Goal: Task Accomplishment & Management: Use online tool/utility

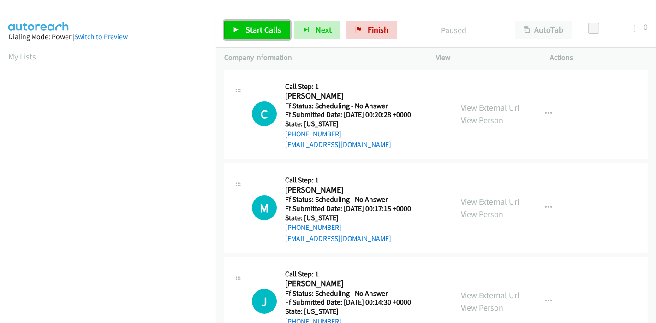
click at [256, 25] on span "Start Calls" at bounding box center [263, 29] width 36 height 11
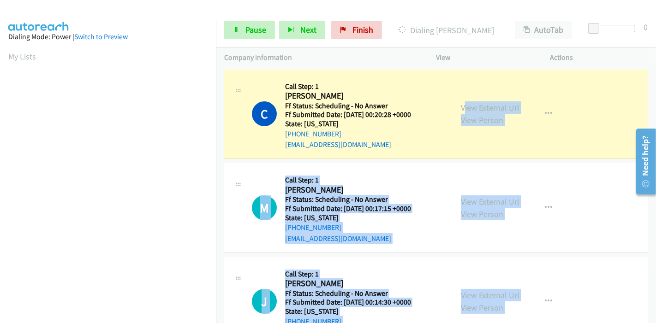
scroll to position [107, 0]
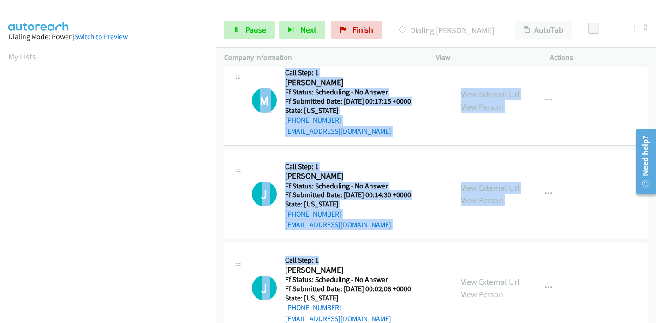
drag, startPoint x: 356, startPoint y: 339, endPoint x: 379, endPoint y: 288, distance: 56.7
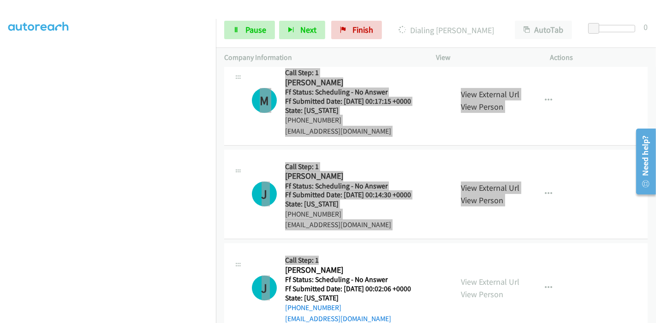
scroll to position [0, 0]
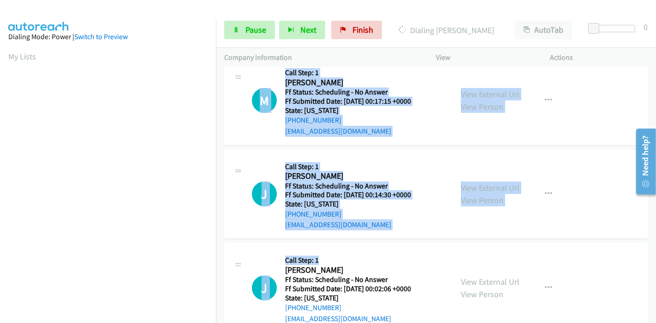
click at [573, 115] on div "M Callback Scheduled Call Step: 1 Martha Anastasiou America/Chicago Ff Status: …" at bounding box center [435, 101] width 423 height 90
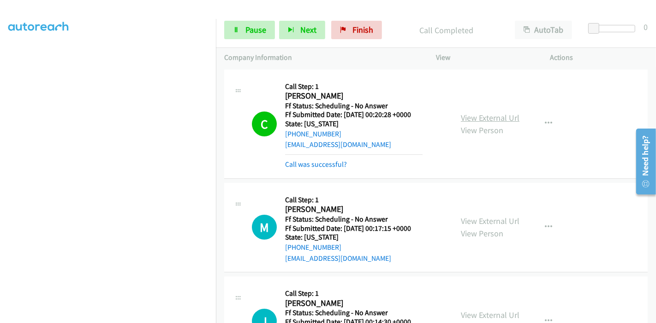
click at [478, 119] on link "View External Url" at bounding box center [490, 118] width 59 height 11
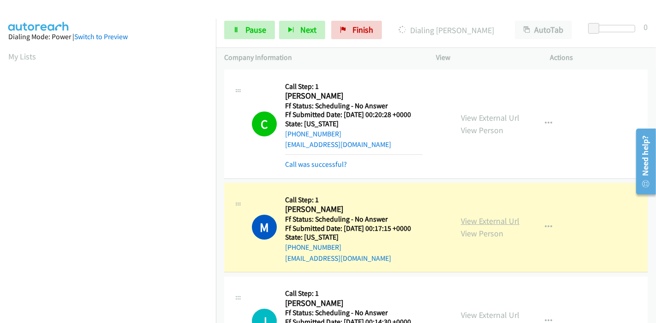
click at [498, 223] on link "View External Url" at bounding box center [490, 221] width 59 height 11
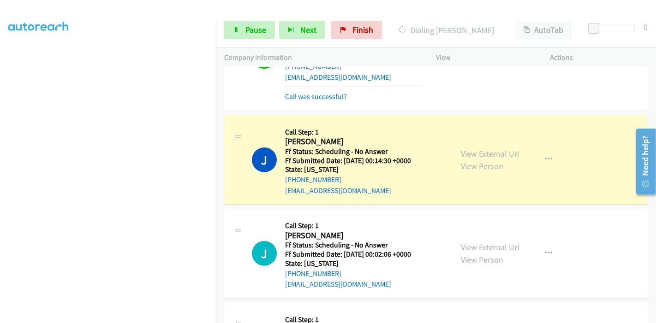
scroll to position [205, 0]
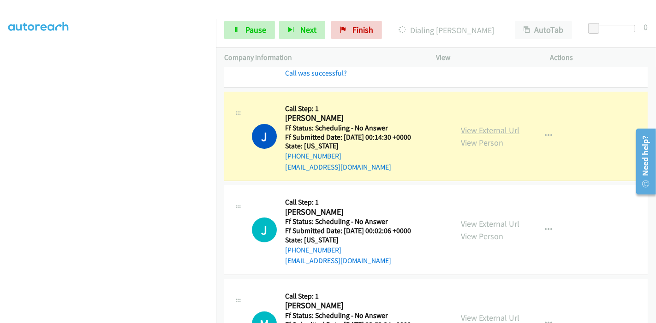
click at [503, 131] on link "View External Url" at bounding box center [490, 130] width 59 height 11
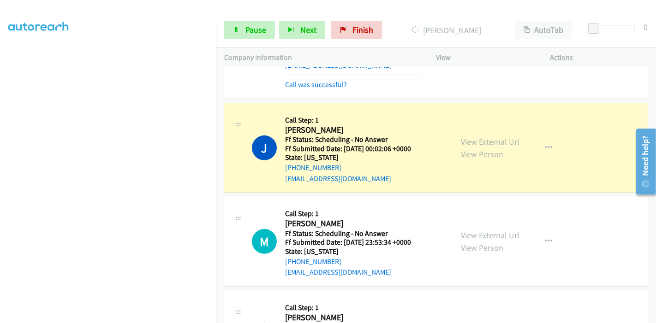
scroll to position [307, 0]
click at [492, 138] on link "View External Url" at bounding box center [490, 141] width 59 height 11
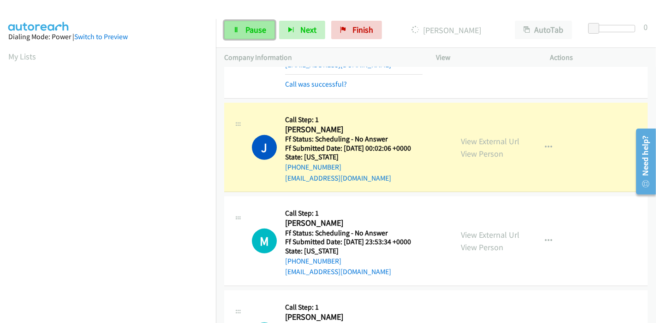
click at [250, 29] on span "Pause" at bounding box center [255, 29] width 21 height 11
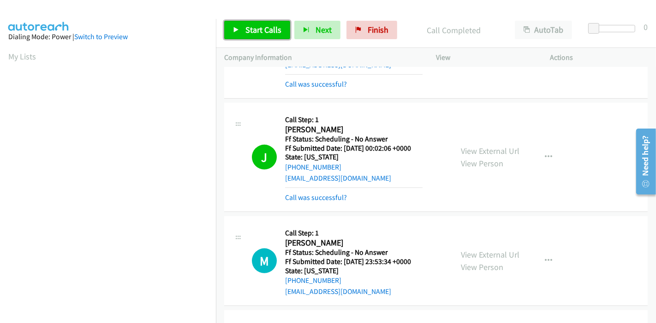
click at [249, 26] on span "Start Calls" at bounding box center [263, 29] width 36 height 11
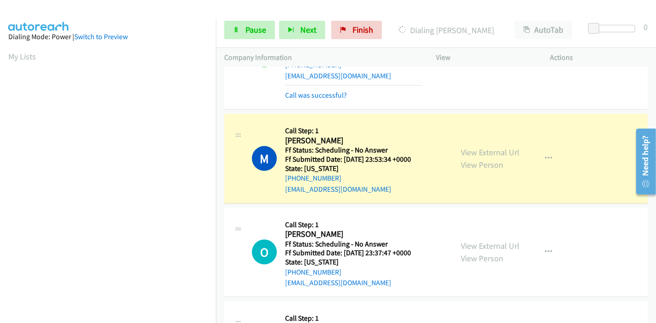
scroll to position [195, 0]
click at [473, 149] on link "View External Url" at bounding box center [490, 152] width 59 height 11
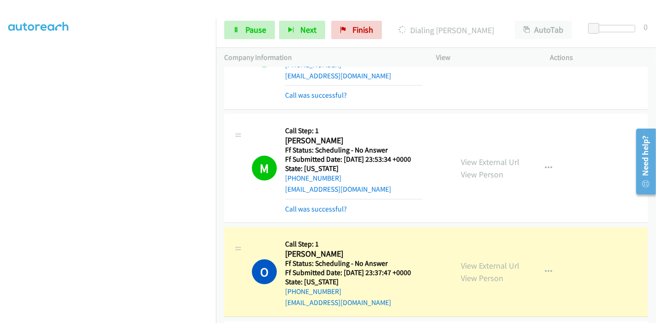
scroll to position [563, 0]
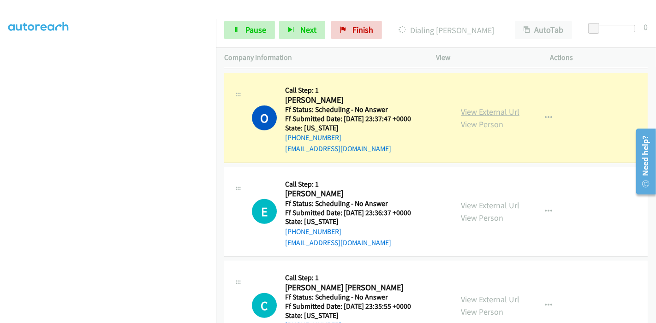
click at [492, 111] on link "View External Url" at bounding box center [490, 112] width 59 height 11
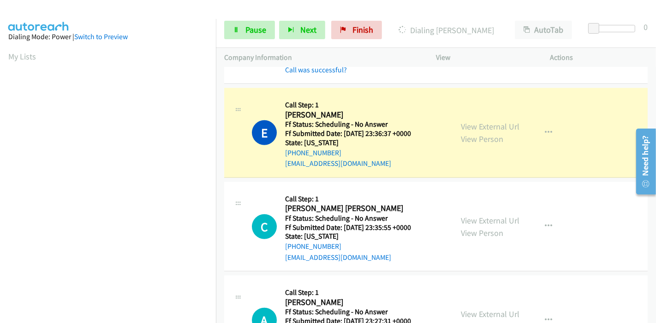
scroll to position [666, 0]
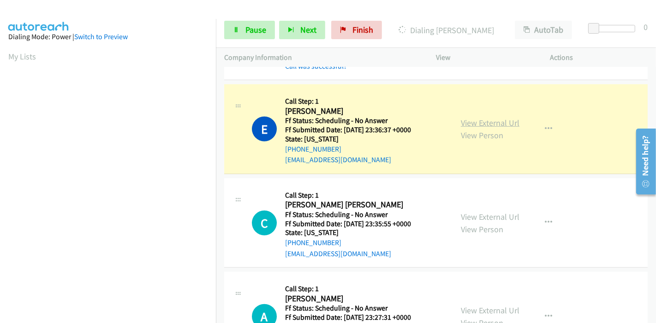
click at [477, 122] on link "View External Url" at bounding box center [490, 123] width 59 height 11
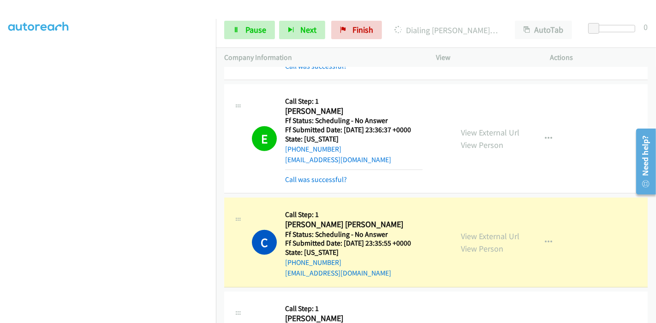
scroll to position [0, 0]
click at [487, 237] on link "View External Url" at bounding box center [490, 236] width 59 height 11
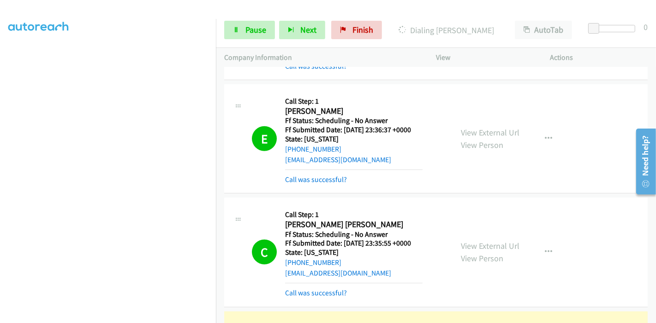
scroll to position [819, 0]
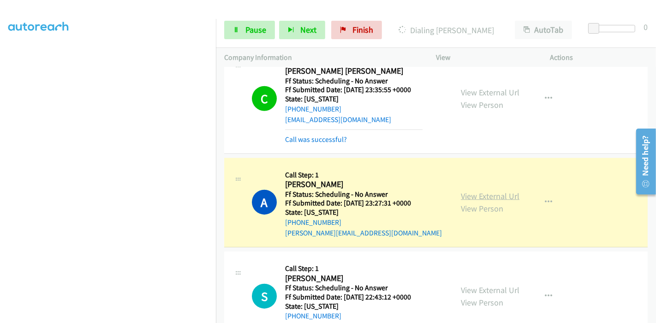
click at [489, 193] on link "View External Url" at bounding box center [490, 196] width 59 height 11
click at [250, 27] on span "Pause" at bounding box center [255, 29] width 21 height 11
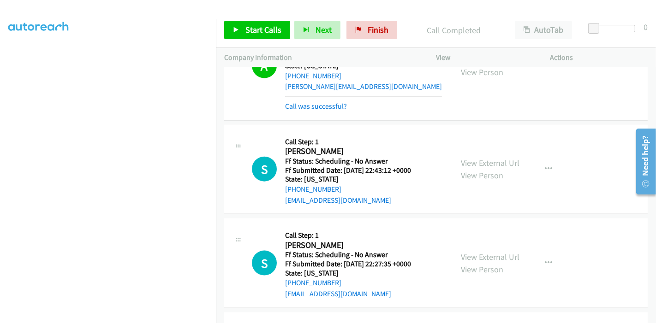
scroll to position [1025, 0]
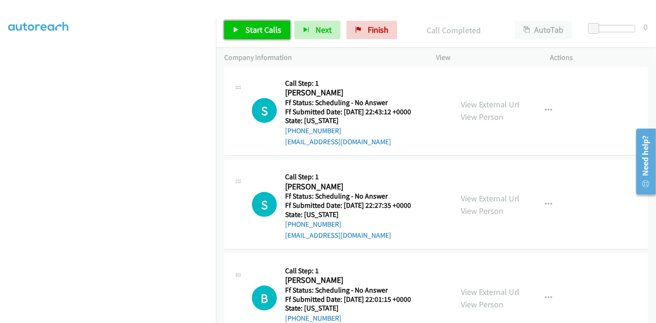
click at [259, 28] on span "Start Calls" at bounding box center [263, 29] width 36 height 11
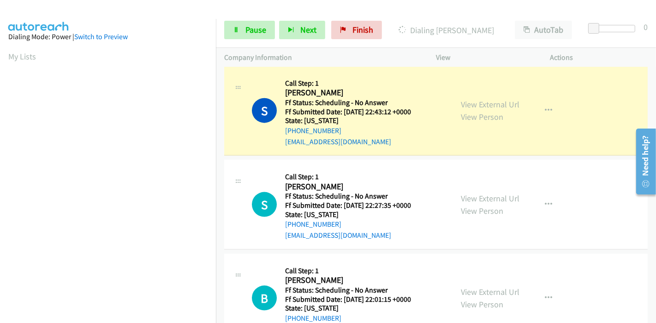
scroll to position [195, 0]
click at [474, 101] on link "View External Url" at bounding box center [490, 104] width 59 height 11
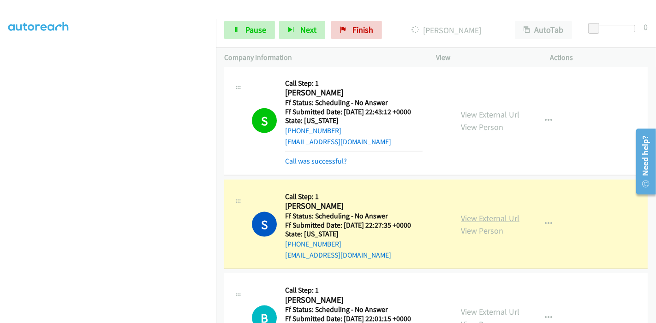
click at [497, 216] on link "View External Url" at bounding box center [490, 218] width 59 height 11
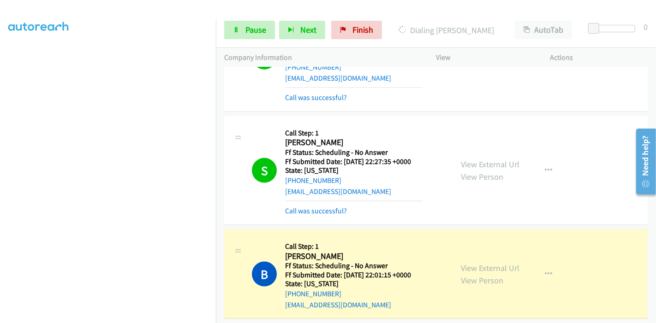
scroll to position [1178, 0]
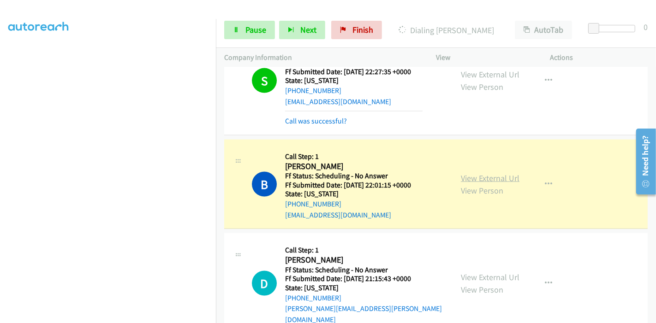
click at [511, 178] on link "View External Url" at bounding box center [490, 178] width 59 height 11
click at [245, 27] on span "Pause" at bounding box center [255, 29] width 21 height 11
click at [248, 30] on span "Pause" at bounding box center [255, 29] width 21 height 11
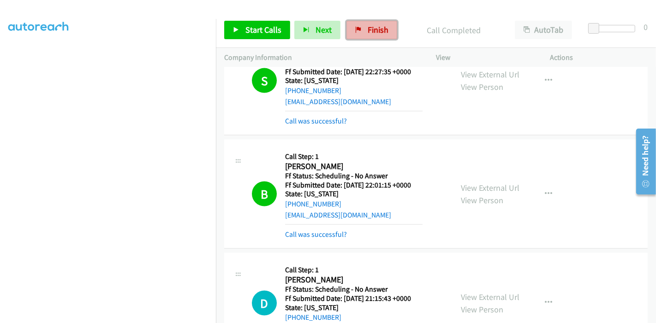
click at [361, 23] on link "Finish" at bounding box center [371, 30] width 51 height 18
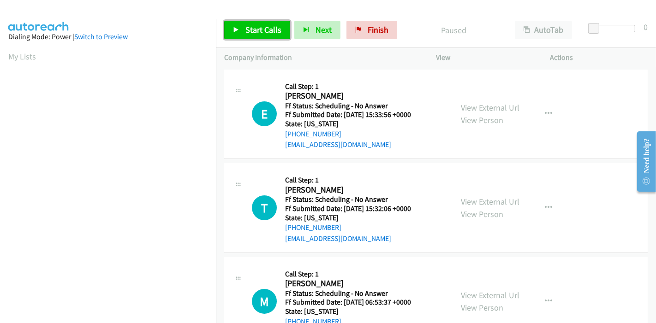
click at [258, 35] on span "Start Calls" at bounding box center [263, 29] width 36 height 11
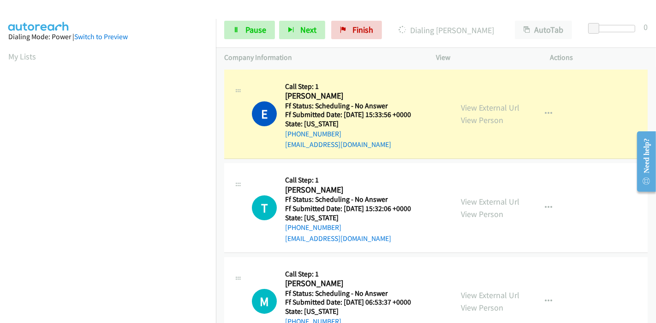
click at [487, 97] on div "View External Url View Person View External Url Email Schedule/Manage Callback …" at bounding box center [513, 114] width 123 height 73
click at [480, 111] on link "View External Url" at bounding box center [490, 107] width 59 height 11
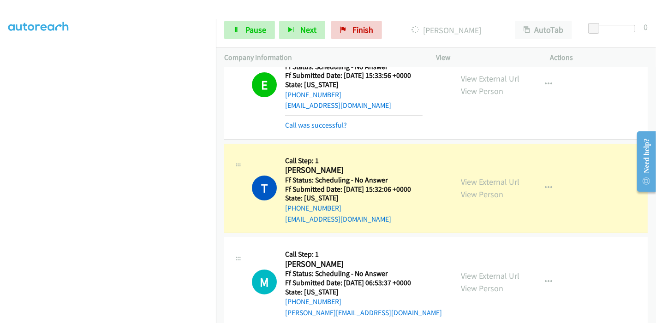
scroll to position [102, 0]
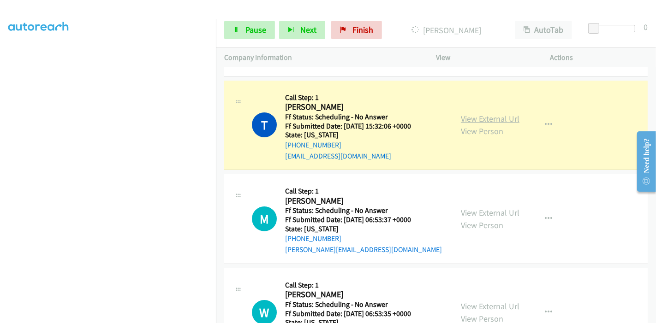
click at [508, 121] on link "View External Url" at bounding box center [490, 118] width 59 height 11
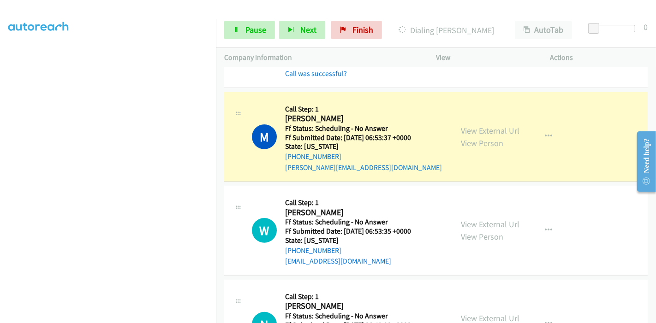
scroll to position [205, 0]
click at [502, 130] on link "View External Url" at bounding box center [490, 130] width 59 height 11
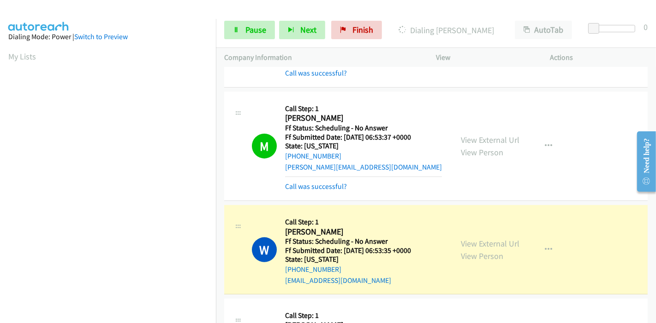
scroll to position [195, 0]
click at [495, 240] on link "View External Url" at bounding box center [490, 243] width 59 height 11
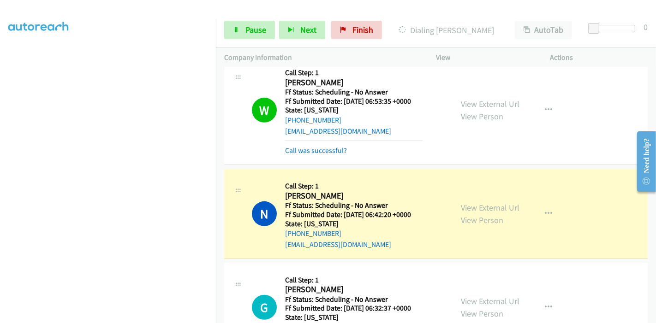
scroll to position [358, 0]
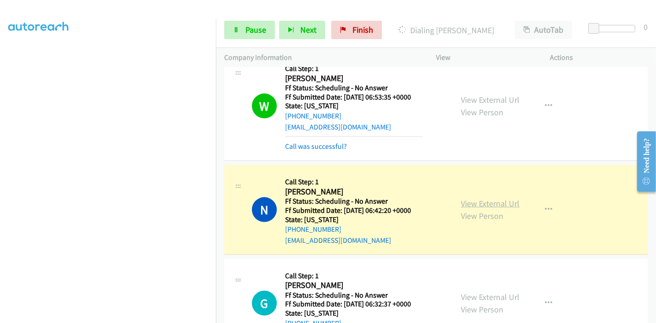
click at [498, 201] on link "View External Url" at bounding box center [490, 203] width 59 height 11
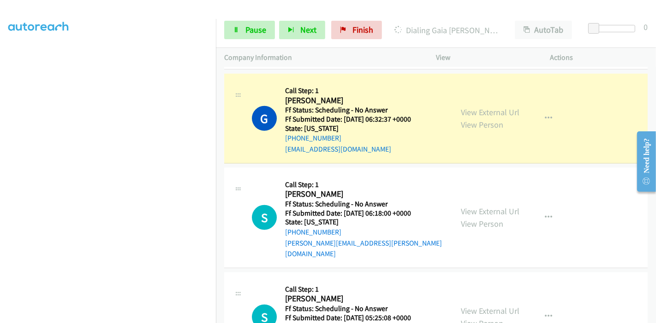
scroll to position [563, 0]
click at [482, 110] on link "View External Url" at bounding box center [490, 112] width 59 height 11
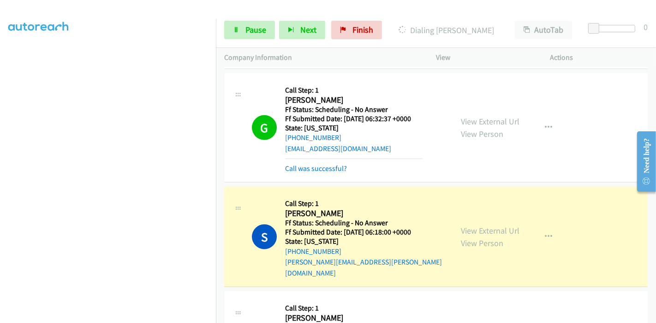
scroll to position [195, 0]
click at [492, 225] on link "View External Url" at bounding box center [490, 230] width 59 height 11
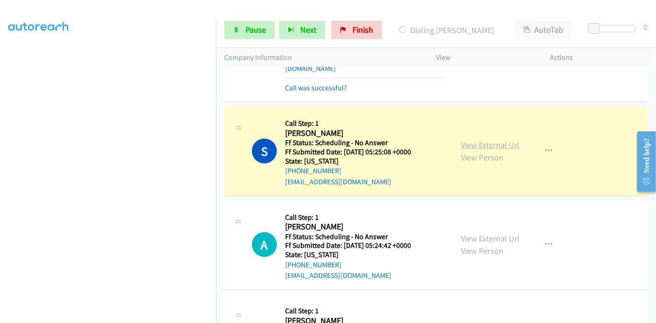
click at [486, 140] on link "View External Url" at bounding box center [490, 145] width 59 height 11
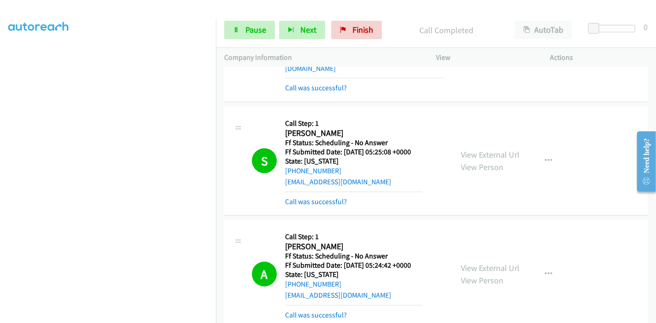
click at [473, 247] on div "View External Url View Person View External Url Email Schedule/Manage Callback …" at bounding box center [513, 274] width 123 height 92
click at [477, 263] on link "View External Url" at bounding box center [490, 268] width 59 height 11
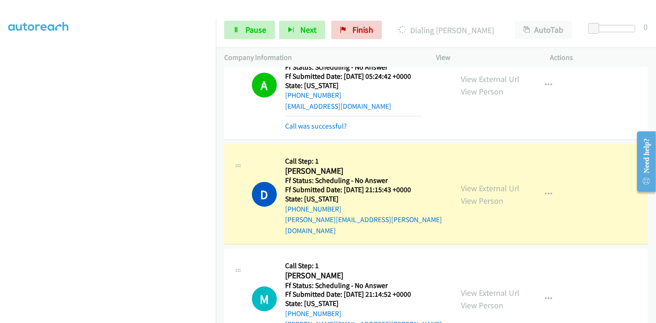
scroll to position [973, 0]
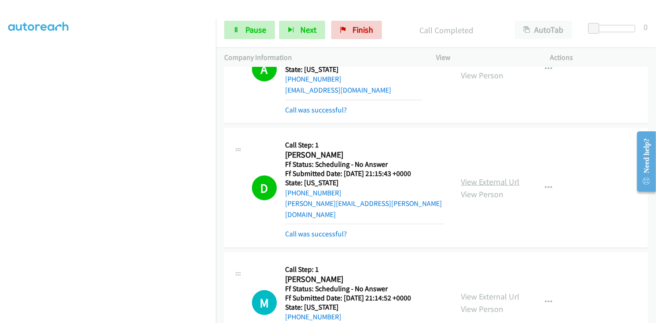
click at [483, 177] on link "View External Url" at bounding box center [490, 182] width 59 height 11
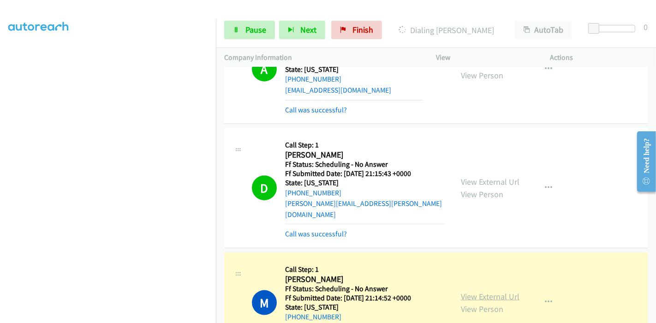
click at [474, 291] on link "View External Url" at bounding box center [490, 296] width 59 height 11
drag, startPoint x: 244, startPoint y: 27, endPoint x: 231, endPoint y: 22, distance: 13.4
click at [243, 27] on link "Pause" at bounding box center [249, 30] width 51 height 18
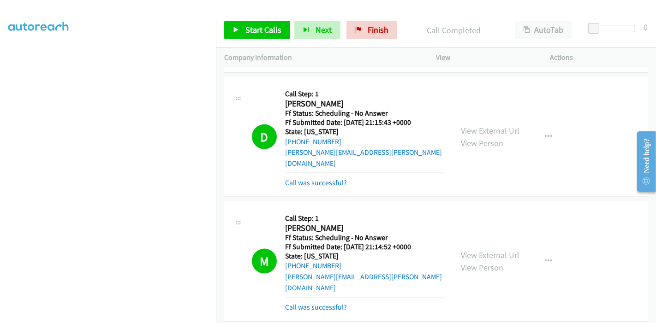
scroll to position [1076, 0]
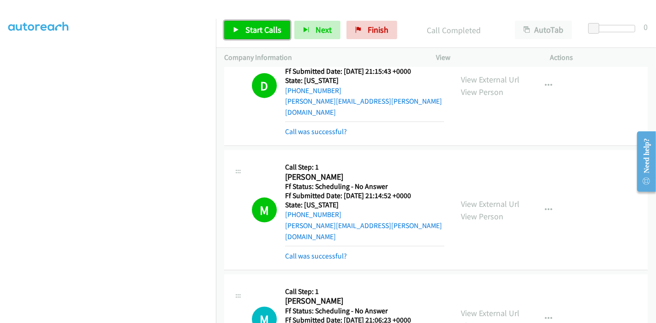
click at [244, 25] on link "Start Calls" at bounding box center [257, 30] width 66 height 18
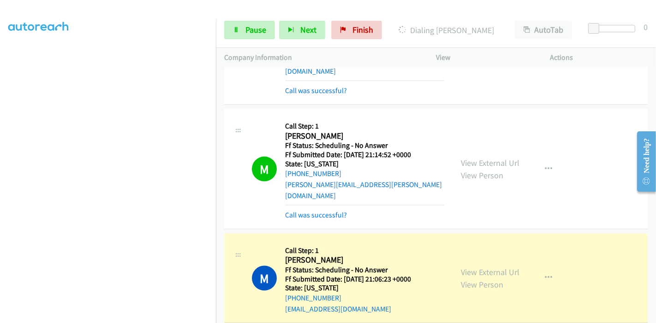
scroll to position [1127, 0]
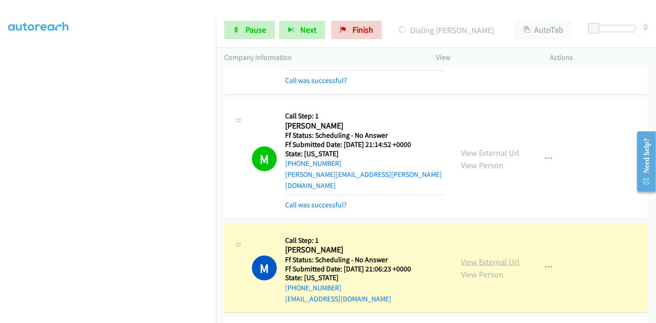
click at [500, 257] on link "View External Url" at bounding box center [490, 262] width 59 height 11
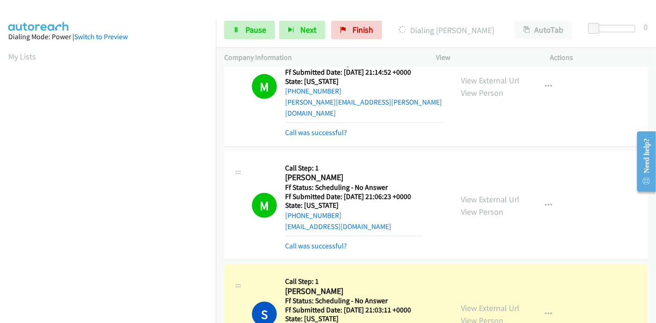
scroll to position [1281, 0]
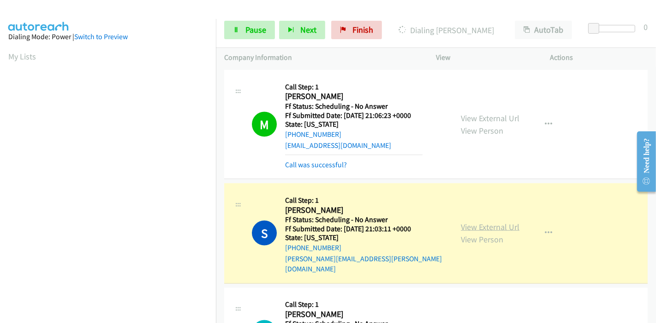
click at [496, 222] on link "View External Url" at bounding box center [490, 227] width 59 height 11
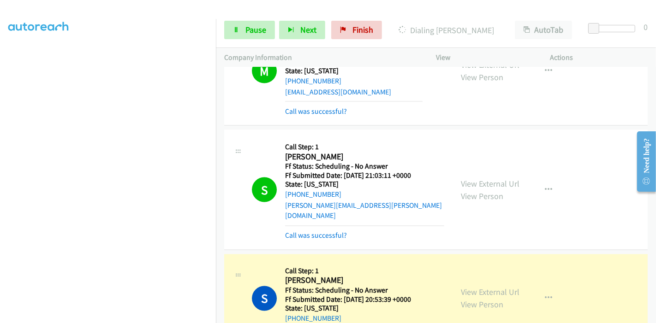
scroll to position [1383, 0]
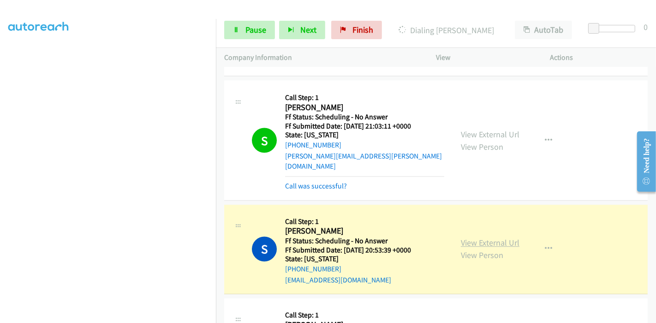
click at [492, 238] on link "View External Url" at bounding box center [490, 243] width 59 height 11
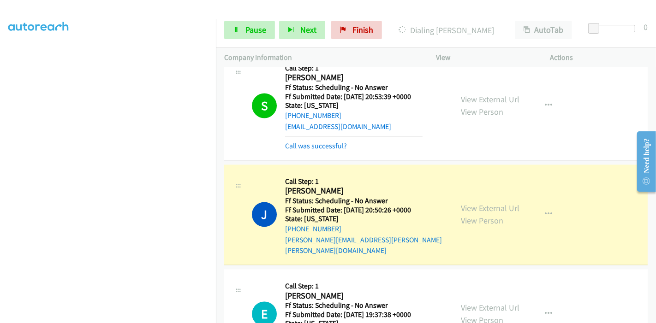
scroll to position [1588, 0]
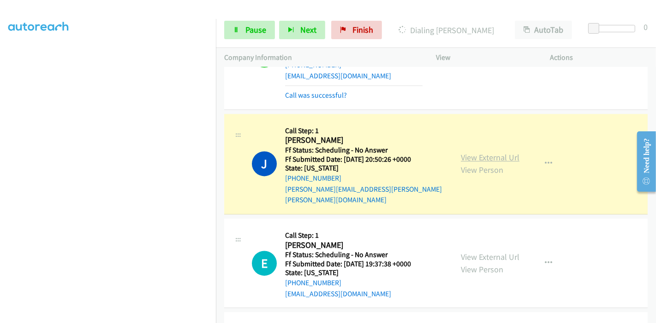
click at [482, 152] on link "View External Url" at bounding box center [490, 157] width 59 height 11
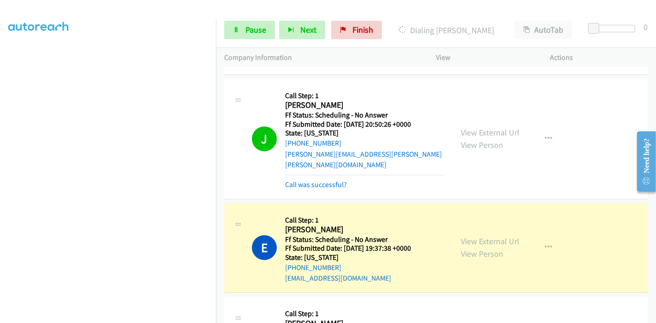
scroll to position [1639, 0]
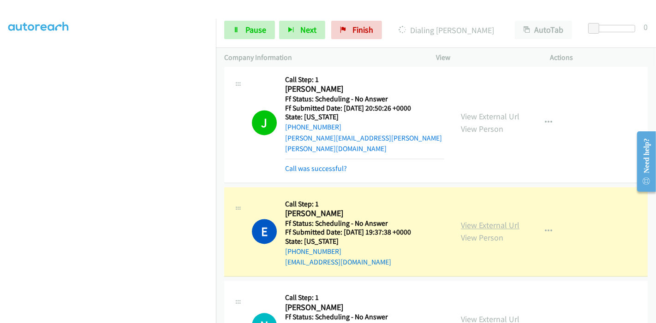
click at [503, 220] on link "View External Url" at bounding box center [490, 225] width 59 height 11
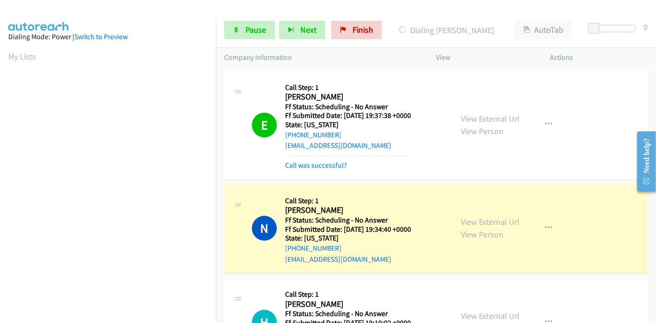
scroll to position [1793, 0]
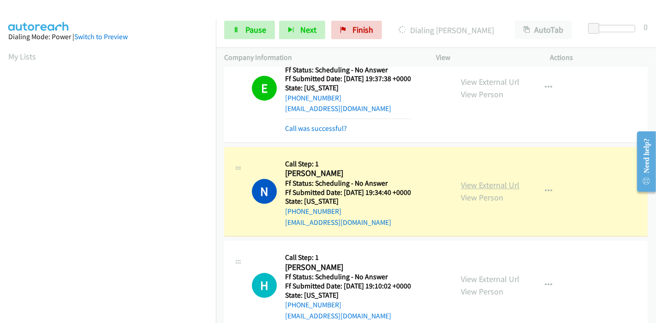
click at [499, 180] on link "View External Url" at bounding box center [490, 185] width 59 height 11
drag, startPoint x: 255, startPoint y: 24, endPoint x: 245, endPoint y: 25, distance: 10.6
click at [255, 24] on span "Pause" at bounding box center [255, 29] width 21 height 11
click at [242, 26] on link "Pause" at bounding box center [249, 30] width 51 height 18
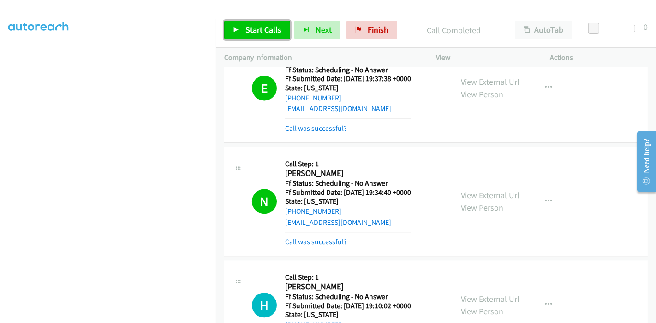
click at [246, 31] on span "Start Calls" at bounding box center [263, 29] width 36 height 11
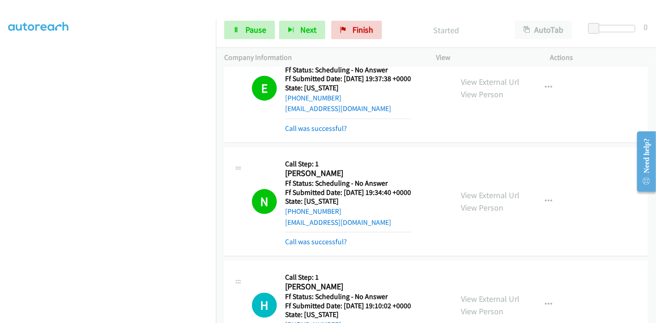
click at [603, 40] on div "Start Calls Pause Next Finish Started AutoTab AutoTab 0" at bounding box center [436, 30] width 440 height 36
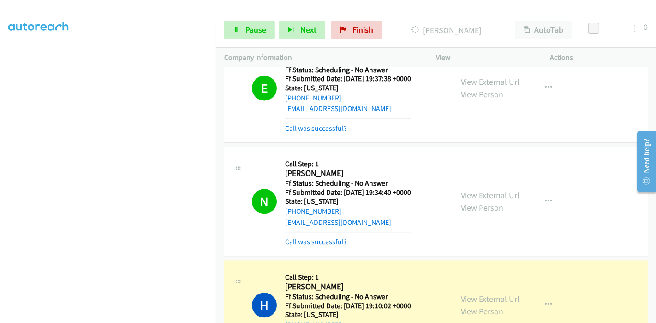
scroll to position [0, 0]
click at [469, 294] on link "View External Url" at bounding box center [490, 299] width 59 height 11
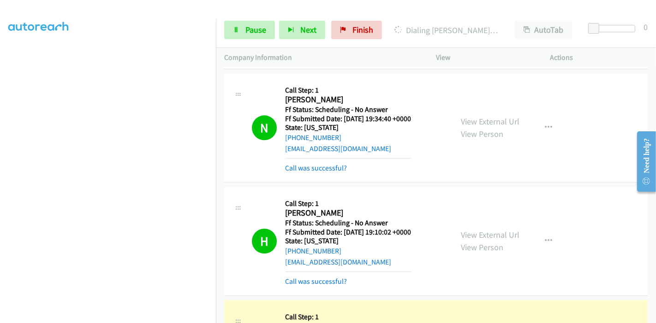
scroll to position [1947, 0]
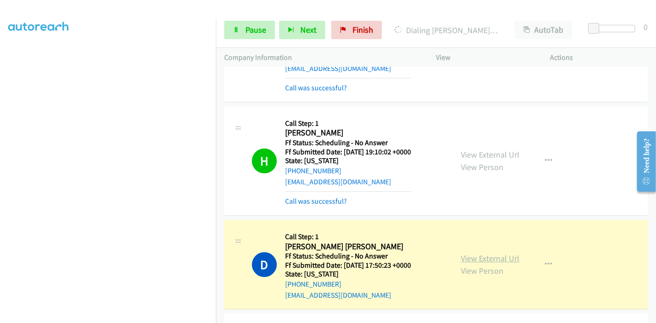
click at [486, 253] on link "View External Url" at bounding box center [490, 258] width 59 height 11
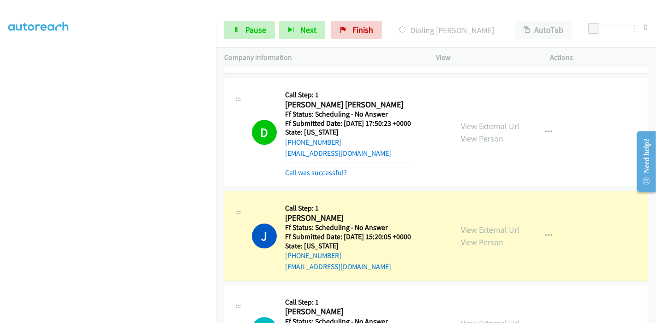
scroll to position [2100, 0]
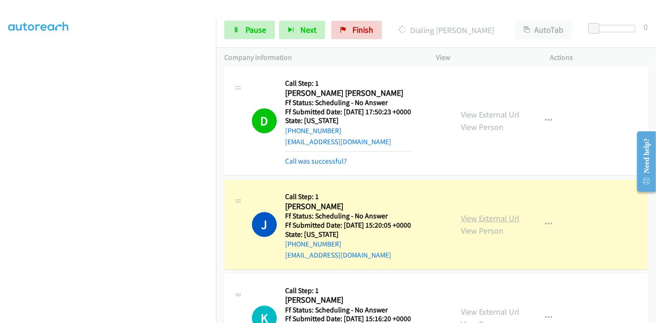
click at [504, 213] on link "View External Url" at bounding box center [490, 218] width 59 height 11
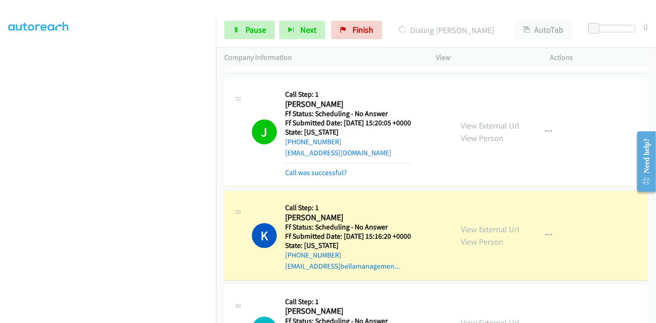
scroll to position [2254, 0]
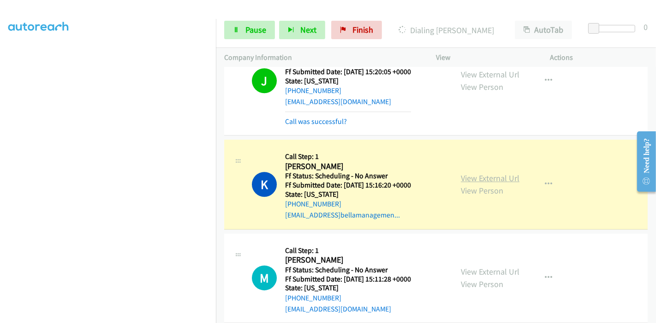
click at [495, 173] on link "View External Url" at bounding box center [490, 178] width 59 height 11
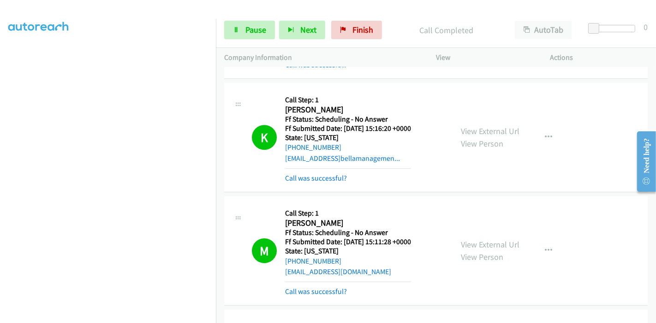
scroll to position [2357, 0]
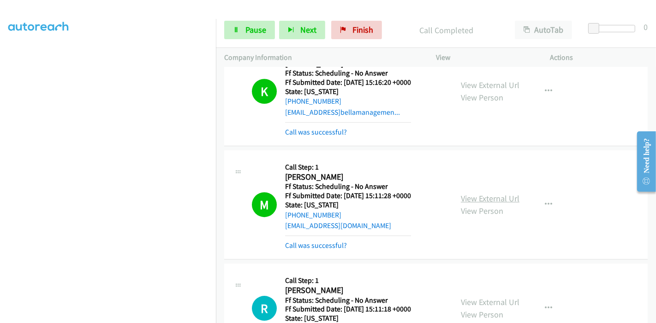
click at [470, 193] on link "View External Url" at bounding box center [490, 198] width 59 height 11
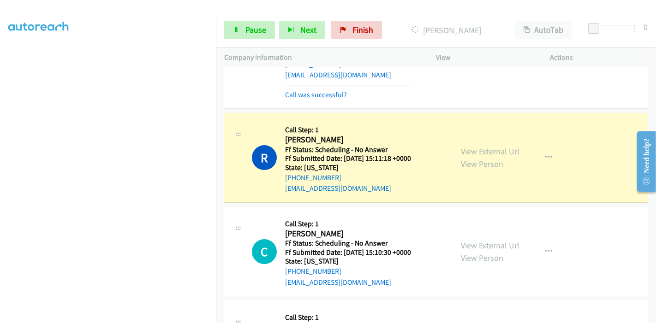
scroll to position [2510, 0]
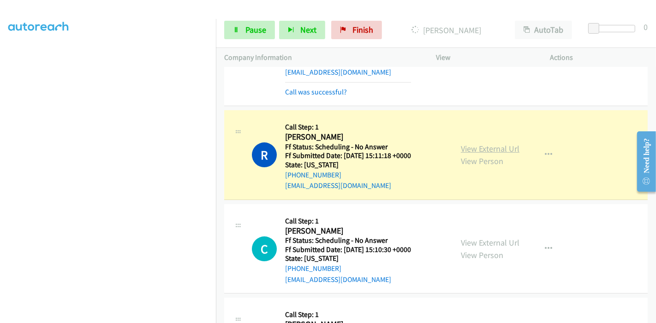
click at [509, 143] on link "View External Url" at bounding box center [490, 148] width 59 height 11
click at [258, 30] on span "Pause" at bounding box center [255, 29] width 21 height 11
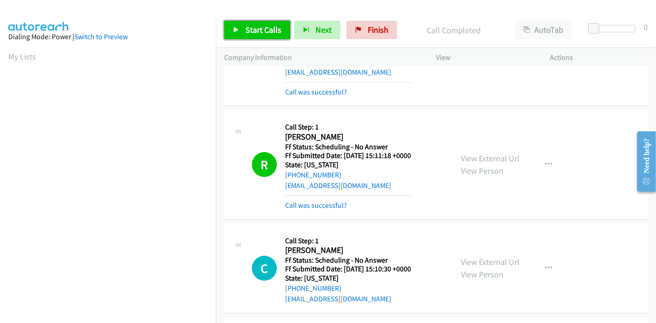
click at [275, 22] on link "Start Calls" at bounding box center [257, 30] width 66 height 18
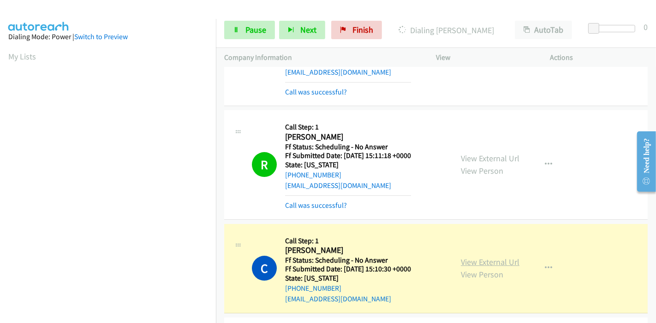
click at [481, 257] on link "View External Url" at bounding box center [490, 262] width 59 height 11
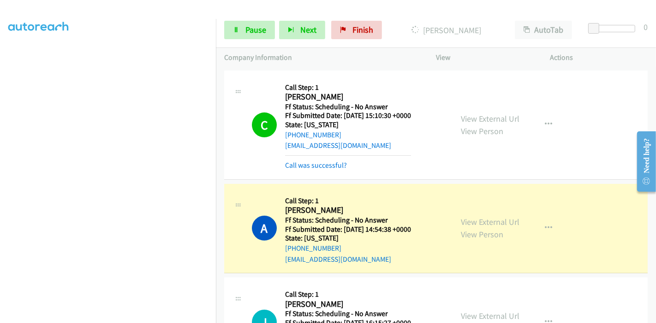
scroll to position [2715, 0]
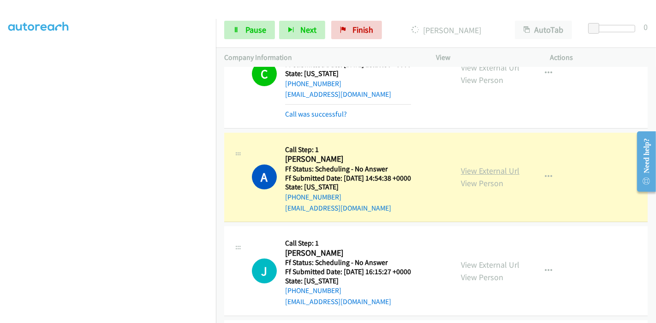
click at [469, 166] on link "View External Url" at bounding box center [490, 171] width 59 height 11
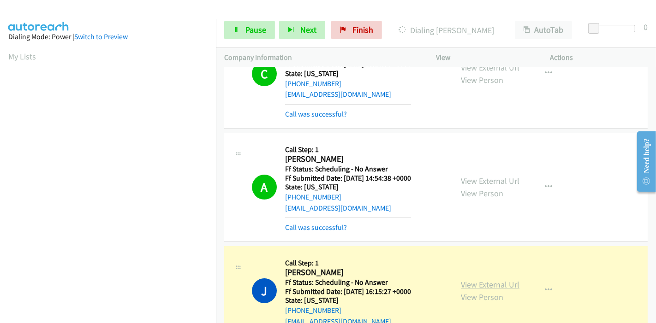
scroll to position [195, 0]
click at [471, 279] on link "View External Url" at bounding box center [490, 284] width 59 height 11
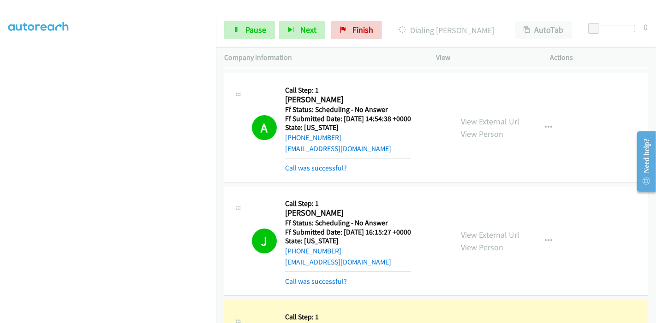
scroll to position [2869, 0]
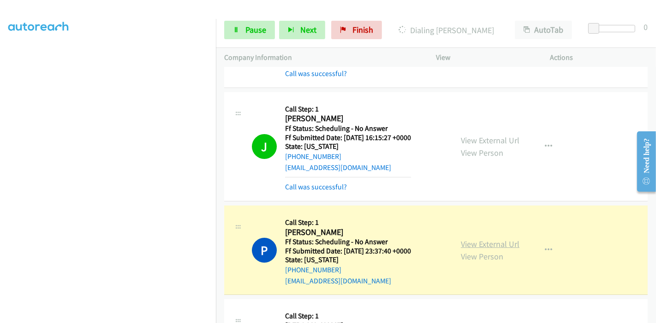
click at [470, 239] on link "View External Url" at bounding box center [490, 244] width 59 height 11
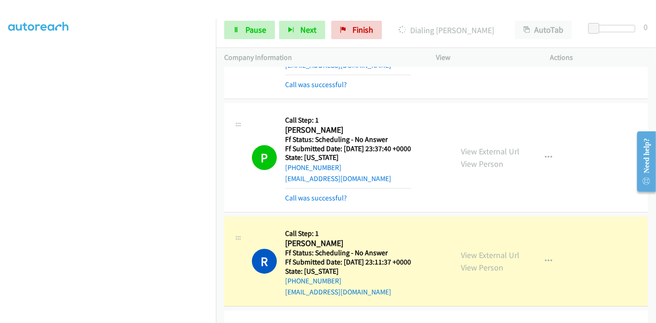
scroll to position [3023, 0]
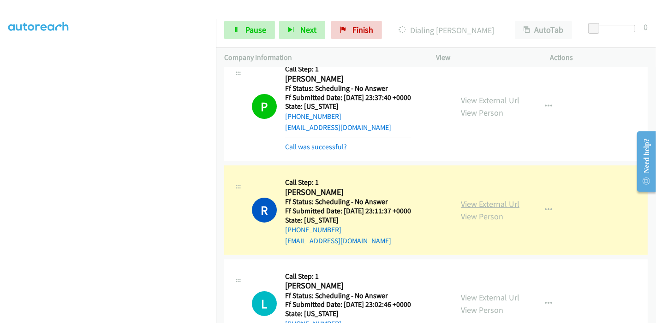
click at [480, 199] on link "View External Url" at bounding box center [490, 204] width 59 height 11
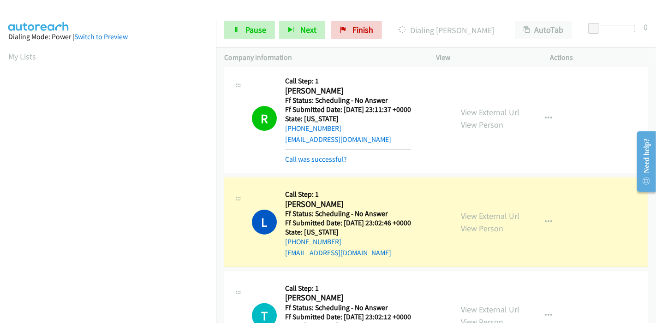
scroll to position [3125, 0]
click at [500, 210] on link "View External Url" at bounding box center [490, 215] width 59 height 11
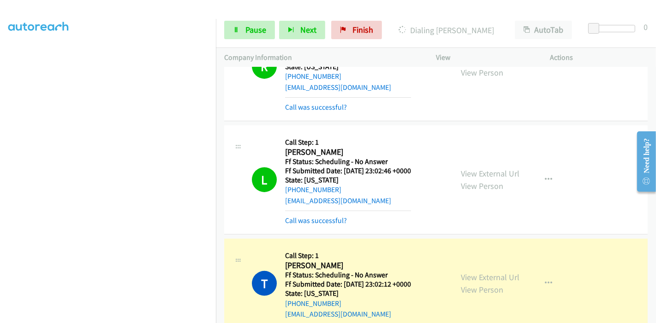
scroll to position [0, 0]
click at [489, 272] on link "View External Url" at bounding box center [490, 277] width 59 height 11
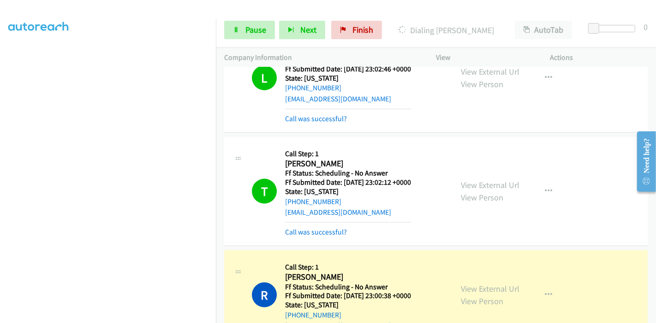
scroll to position [3381, 0]
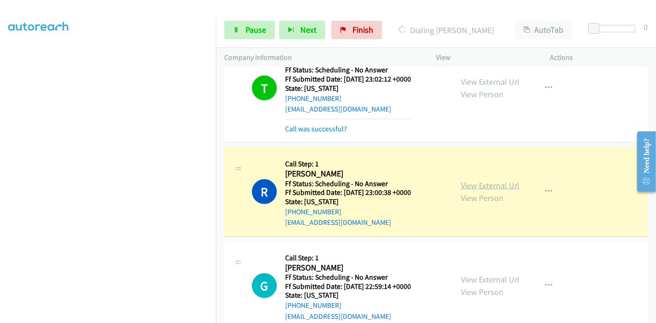
click at [467, 180] on link "View External Url" at bounding box center [490, 185] width 59 height 11
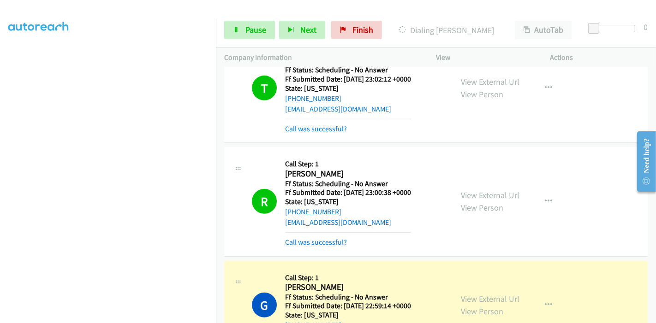
scroll to position [3484, 0]
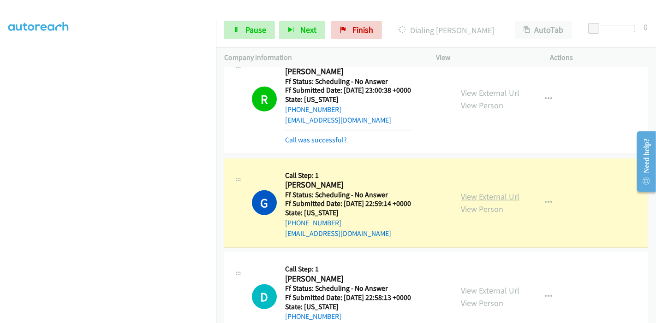
click at [469, 191] on link "View External Url" at bounding box center [490, 196] width 59 height 11
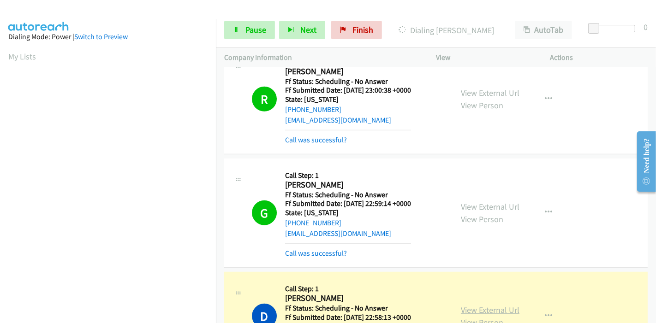
click at [490, 305] on link "View External Url" at bounding box center [490, 310] width 59 height 11
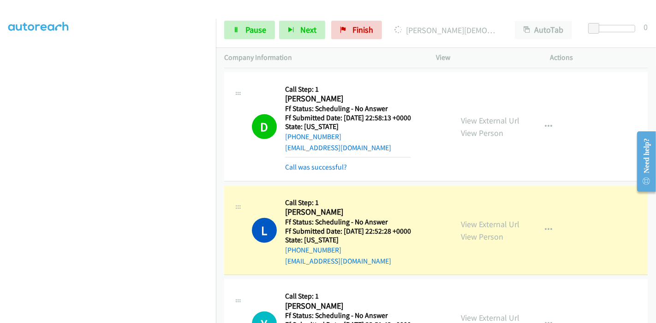
scroll to position [3689, 0]
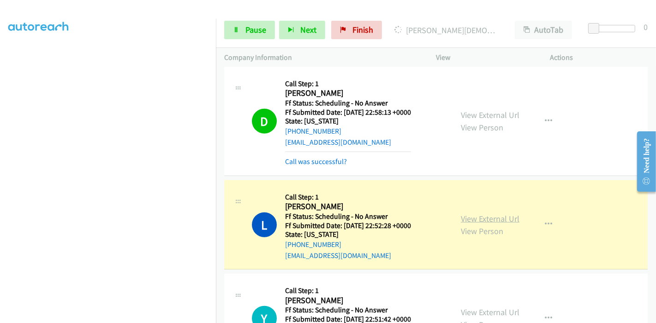
click at [480, 213] on link "View External Url" at bounding box center [490, 218] width 59 height 11
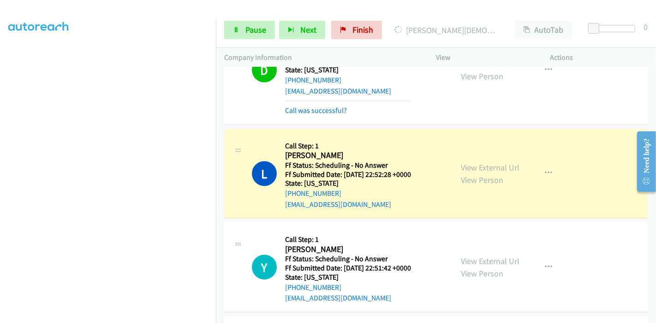
scroll to position [0, 0]
click at [263, 23] on link "Pause" at bounding box center [249, 30] width 51 height 18
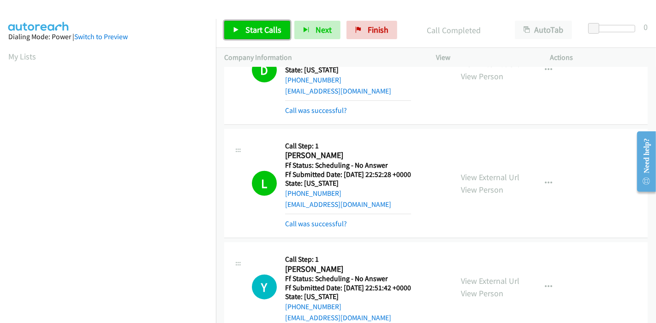
click at [237, 32] on icon at bounding box center [236, 30] width 6 height 6
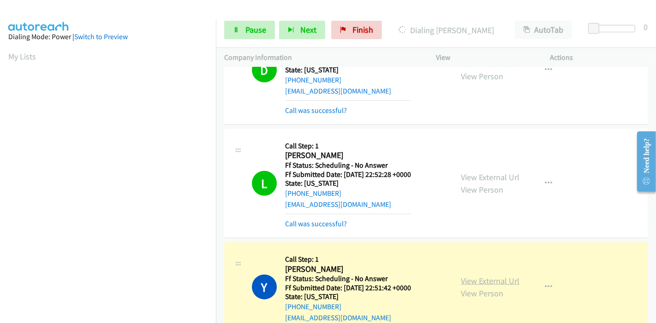
click at [478, 276] on link "View External Url" at bounding box center [490, 281] width 59 height 11
click at [243, 27] on link "Pause" at bounding box center [249, 30] width 51 height 18
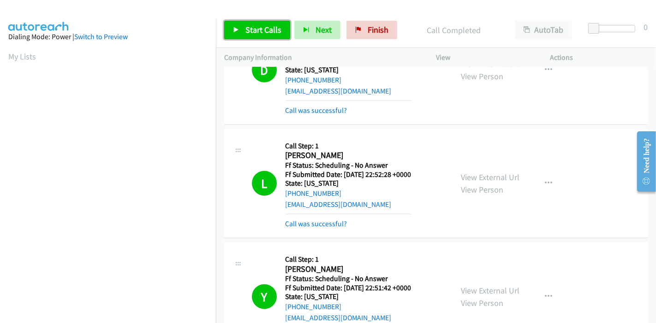
click at [278, 27] on span "Start Calls" at bounding box center [263, 29] width 36 height 11
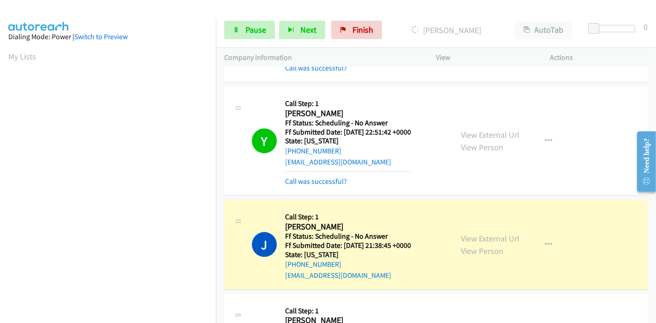
scroll to position [3945, 0]
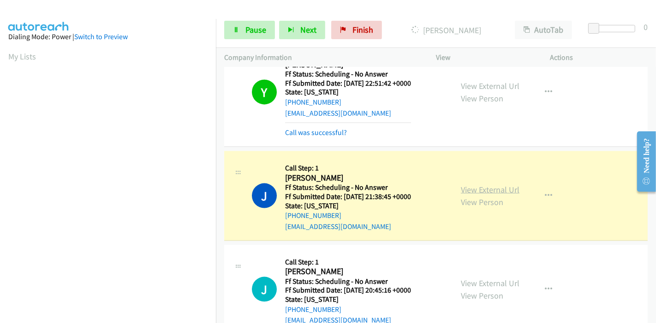
click at [506, 184] on link "View External Url" at bounding box center [490, 189] width 59 height 11
click at [231, 30] on link "Pause" at bounding box center [249, 30] width 51 height 18
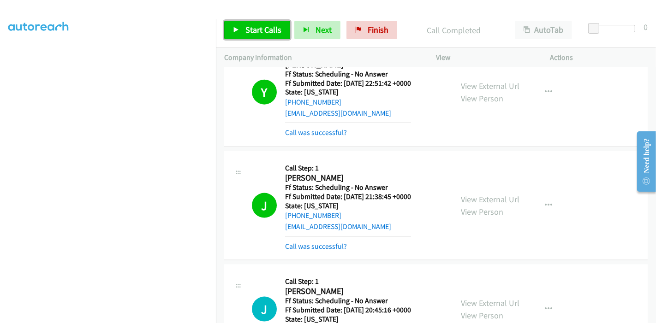
click at [250, 24] on span "Start Calls" at bounding box center [263, 29] width 36 height 11
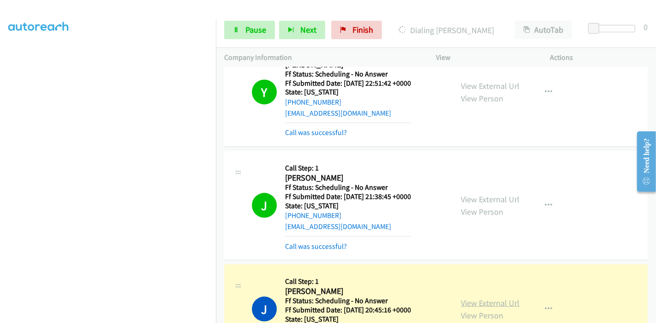
click at [463, 298] on link "View External Url" at bounding box center [490, 303] width 59 height 11
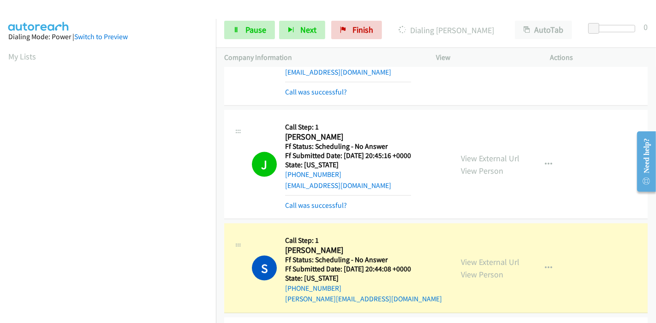
scroll to position [4150, 0]
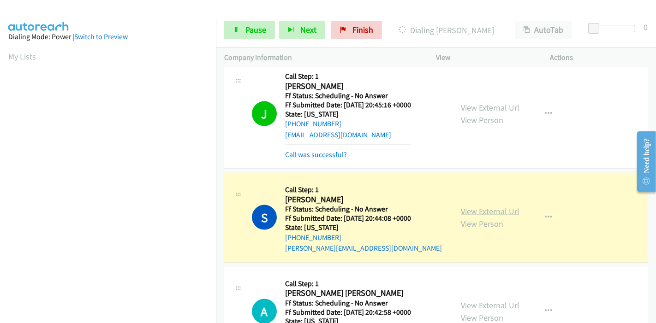
click at [502, 206] on link "View External Url" at bounding box center [490, 211] width 59 height 11
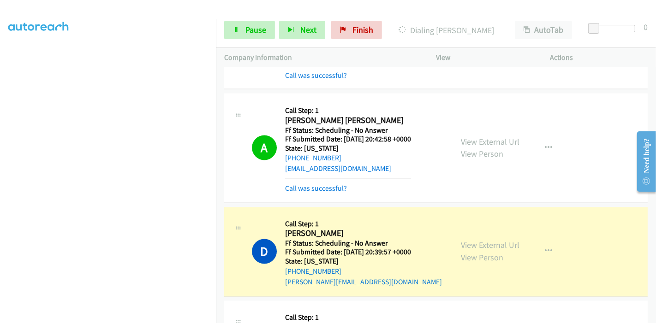
scroll to position [4406, 0]
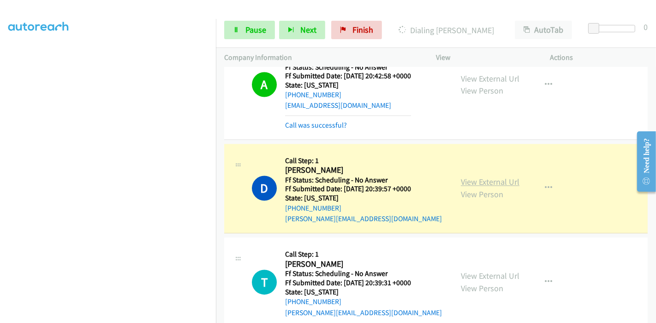
click at [492, 177] on link "View External Url" at bounding box center [490, 182] width 59 height 11
drag, startPoint x: 240, startPoint y: 31, endPoint x: 236, endPoint y: 28, distance: 5.0
click at [240, 31] on link "Pause" at bounding box center [249, 30] width 51 height 18
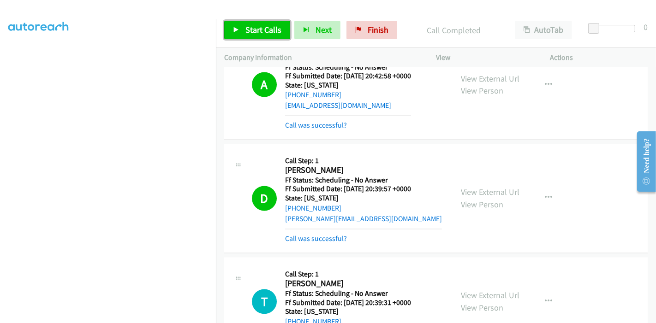
click at [242, 31] on link "Start Calls" at bounding box center [257, 30] width 66 height 18
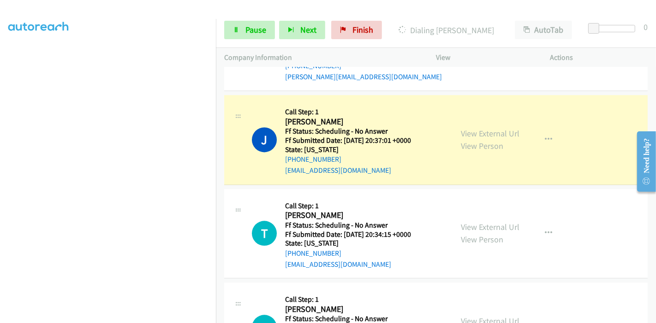
scroll to position [4611, 0]
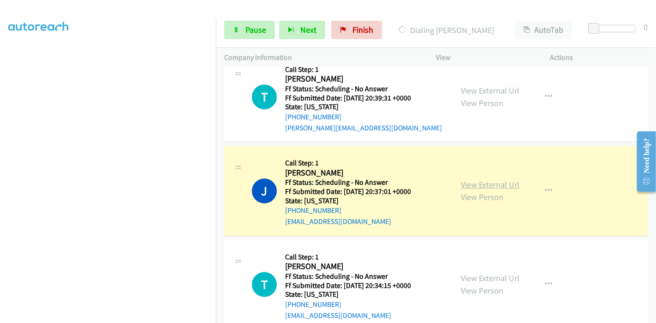
click at [476, 179] on link "View External Url" at bounding box center [490, 184] width 59 height 11
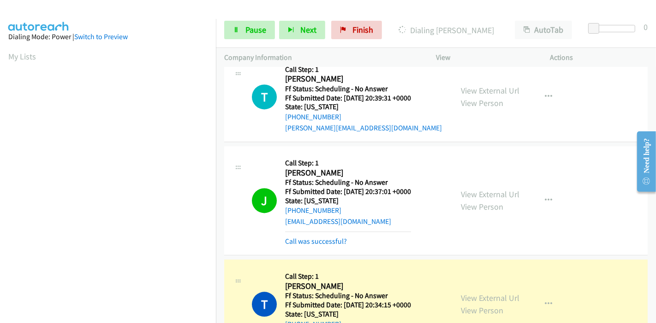
scroll to position [4714, 0]
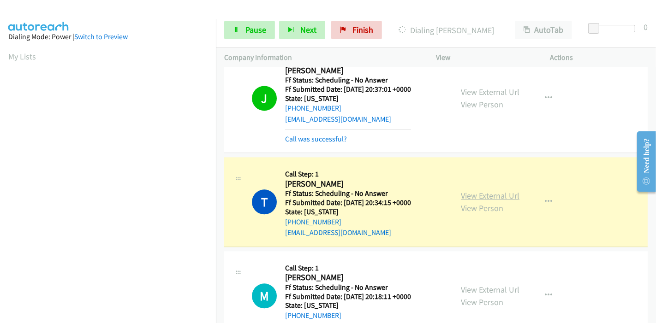
click at [504, 190] on link "View External Url" at bounding box center [490, 195] width 59 height 11
click at [249, 34] on span "Pause" at bounding box center [255, 29] width 21 height 11
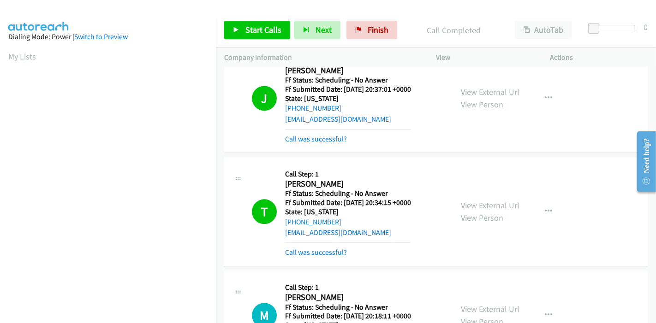
scroll to position [195, 0]
click at [244, 28] on link "Start Calls" at bounding box center [257, 30] width 66 height 18
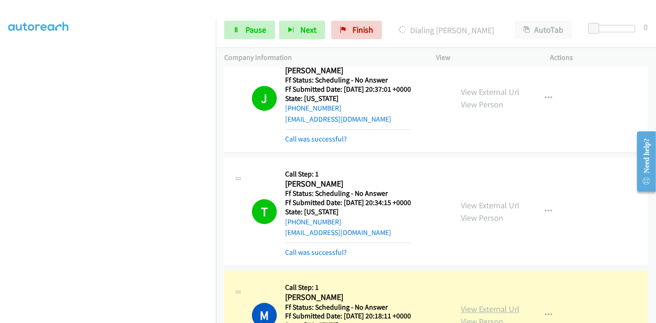
click at [462, 304] on link "View External Url" at bounding box center [490, 309] width 59 height 11
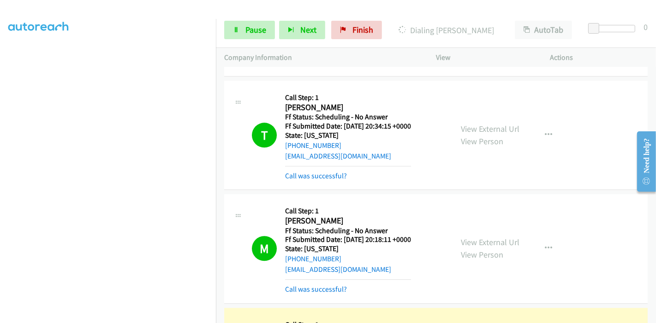
scroll to position [4867, 0]
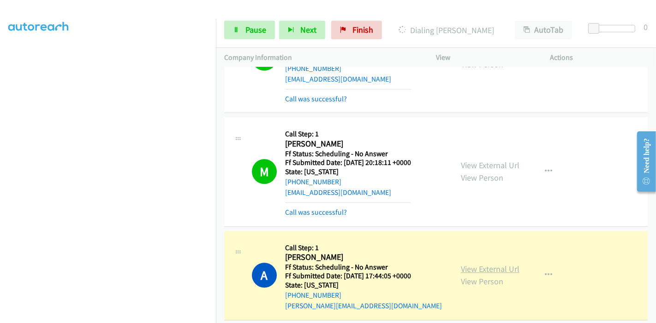
click at [482, 264] on link "View External Url" at bounding box center [490, 269] width 59 height 11
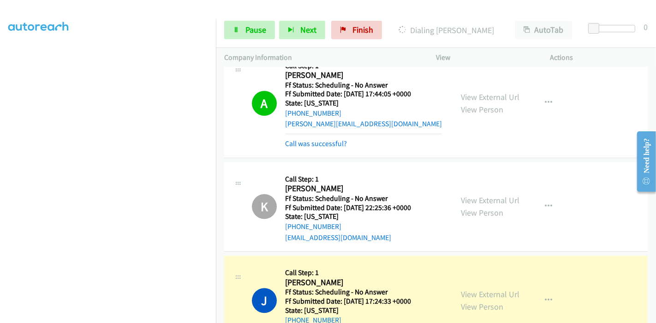
scroll to position [5072, 0]
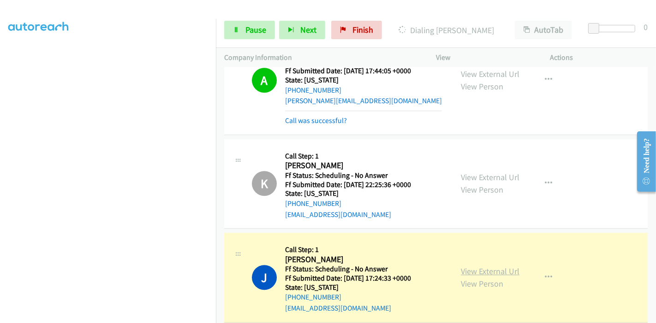
click at [480, 266] on link "View External Url" at bounding box center [490, 271] width 59 height 11
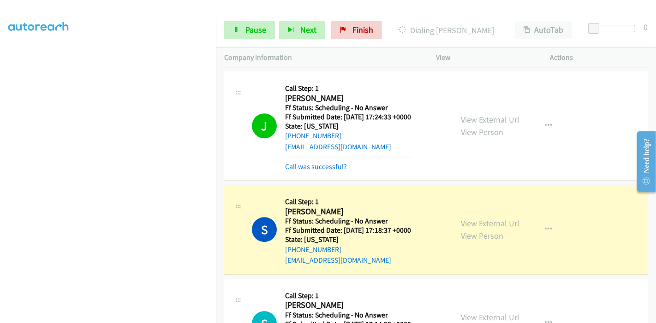
scroll to position [5277, 0]
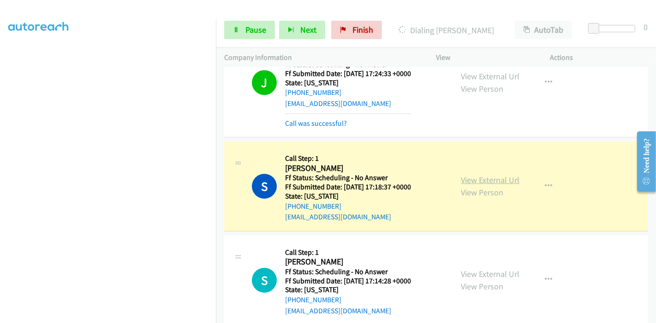
click at [468, 175] on link "View External Url" at bounding box center [490, 180] width 59 height 11
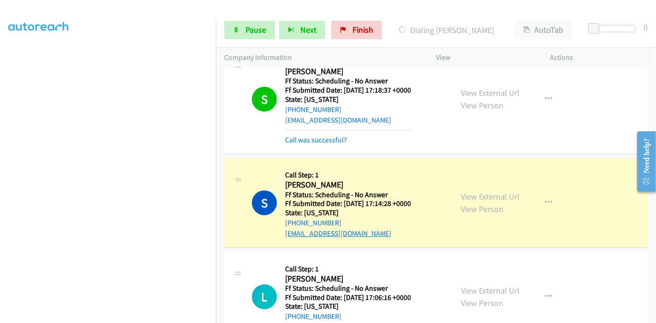
scroll to position [5379, 0]
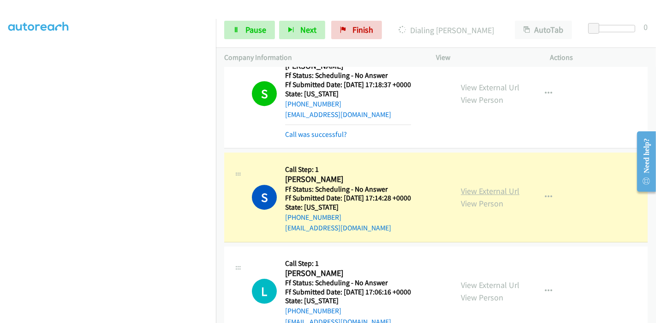
click at [500, 186] on link "View External Url" at bounding box center [490, 191] width 59 height 11
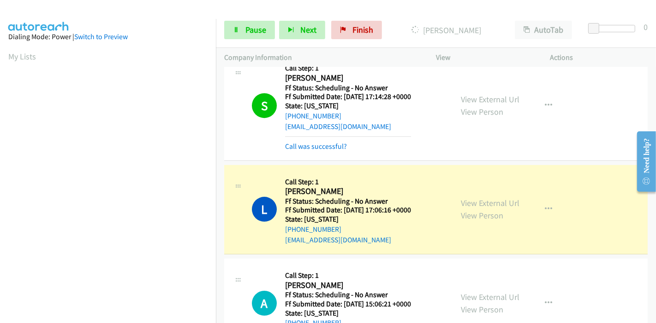
scroll to position [5482, 0]
click at [491, 197] on link "View External Url" at bounding box center [490, 202] width 59 height 11
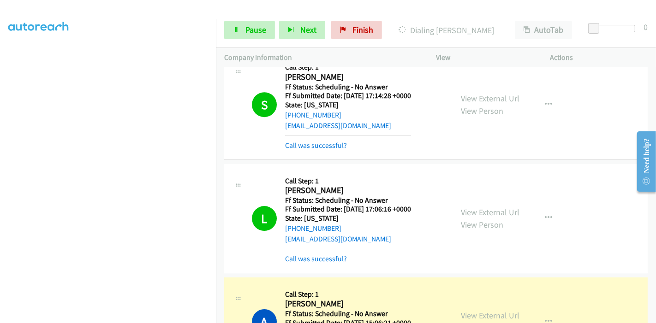
scroll to position [5533, 0]
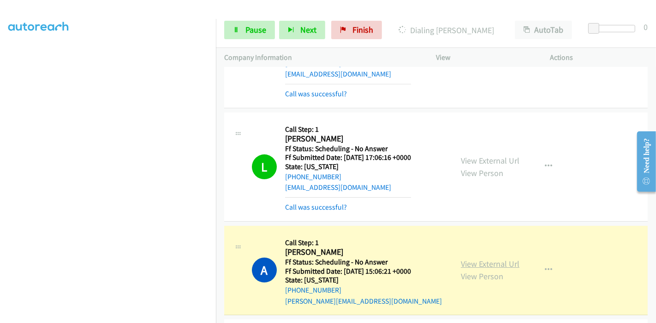
click at [480, 259] on link "View External Url" at bounding box center [490, 264] width 59 height 11
click at [240, 23] on link "Pause" at bounding box center [249, 30] width 51 height 18
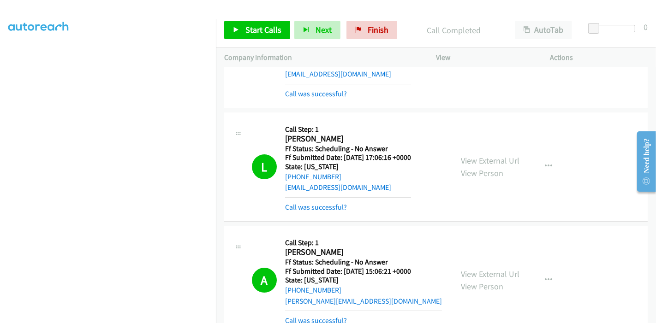
drag, startPoint x: 261, startPoint y: 18, endPoint x: 254, endPoint y: 2, distance: 17.6
click at [261, 18] on div "Start Calls Pause Next Finish Call Completed AutoTab AutoTab 0" at bounding box center [436, 30] width 440 height 36
click at [253, 28] on span "Start Calls" at bounding box center [263, 29] width 36 height 11
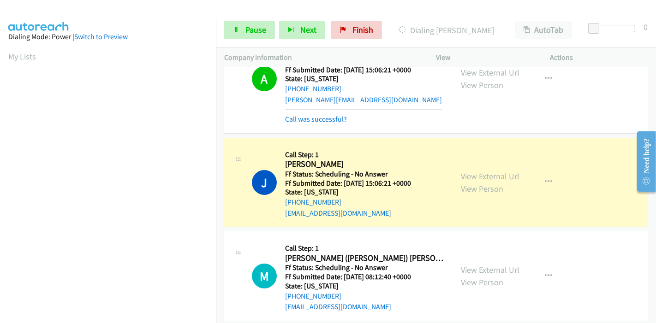
scroll to position [5738, 0]
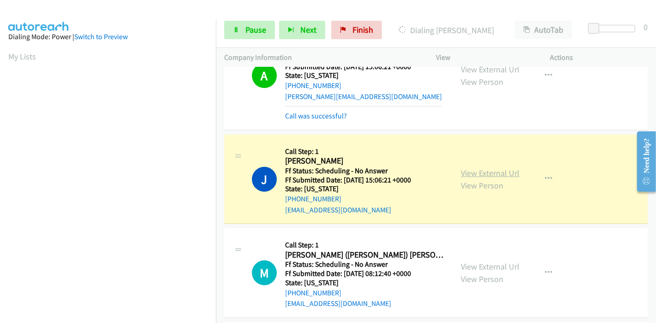
click at [490, 168] on link "View External Url" at bounding box center [490, 173] width 59 height 11
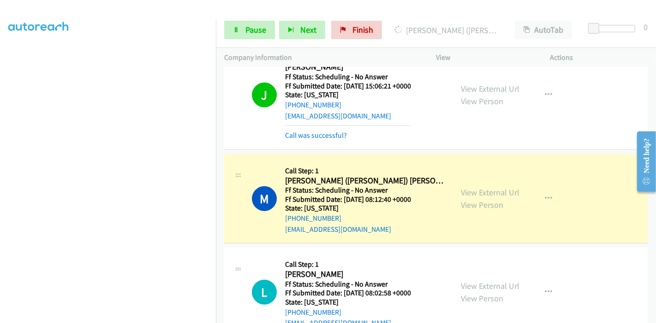
scroll to position [5840, 0]
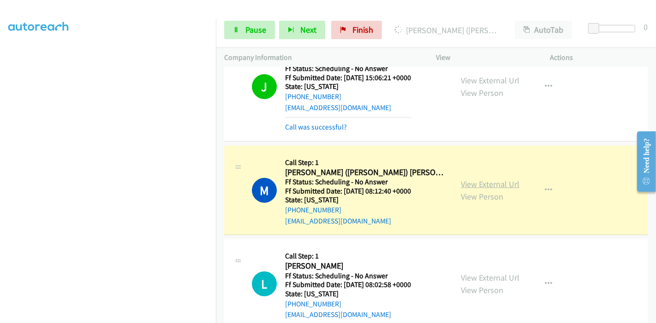
click at [504, 179] on link "View External Url" at bounding box center [490, 184] width 59 height 11
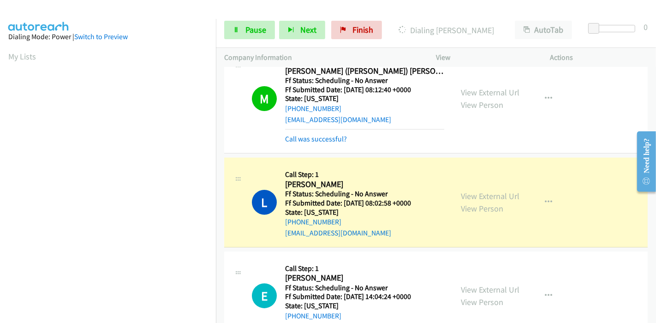
scroll to position [5943, 0]
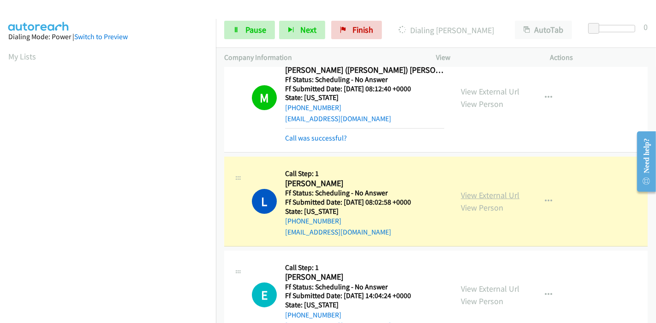
click at [497, 190] on link "View External Url" at bounding box center [490, 195] width 59 height 11
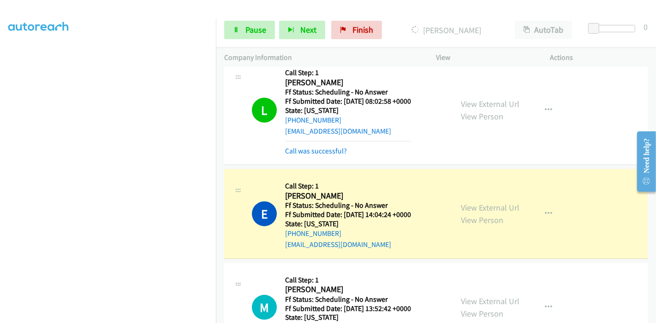
scroll to position [6046, 0]
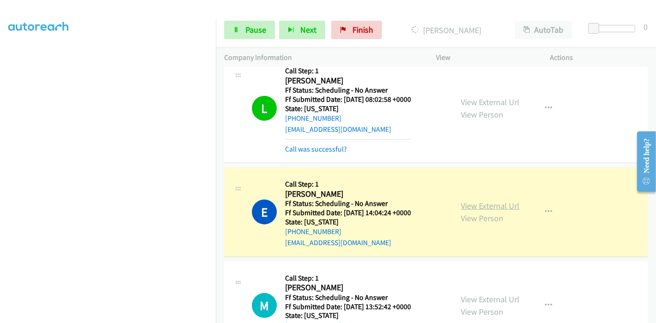
click at [492, 201] on link "View External Url" at bounding box center [490, 206] width 59 height 11
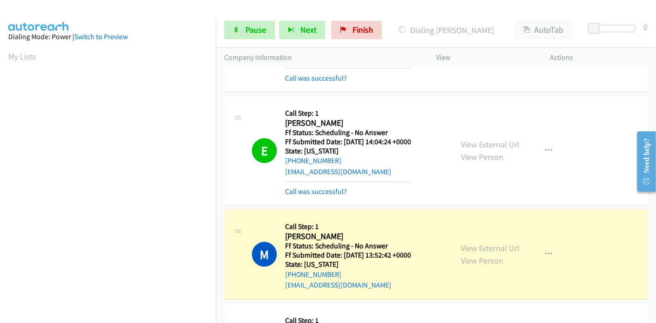
scroll to position [6148, 0]
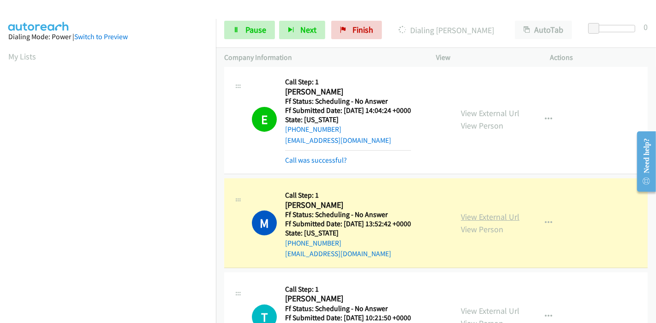
click at [461, 212] on link "View External Url" at bounding box center [490, 217] width 59 height 11
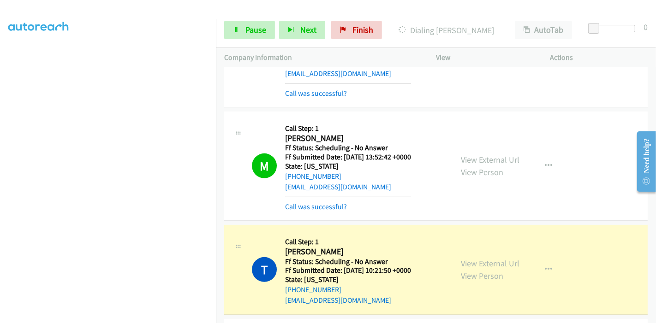
scroll to position [6302, 0]
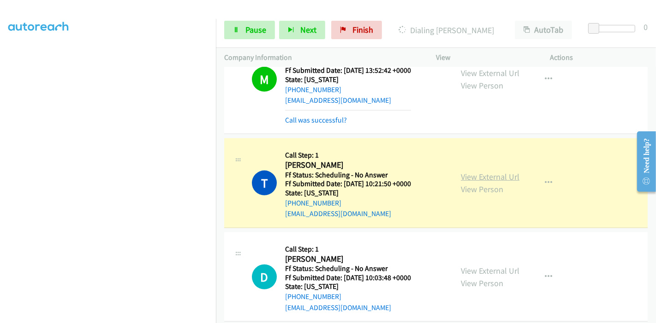
click at [504, 172] on link "View External Url" at bounding box center [490, 177] width 59 height 11
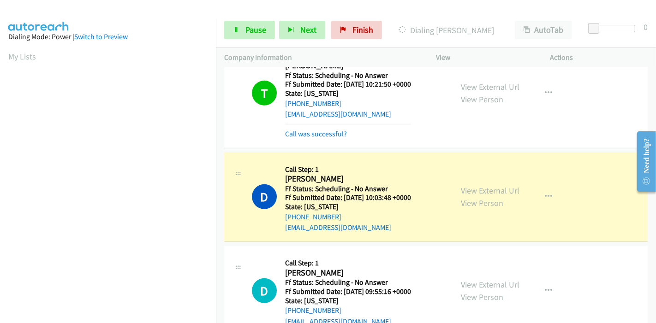
scroll to position [6404, 0]
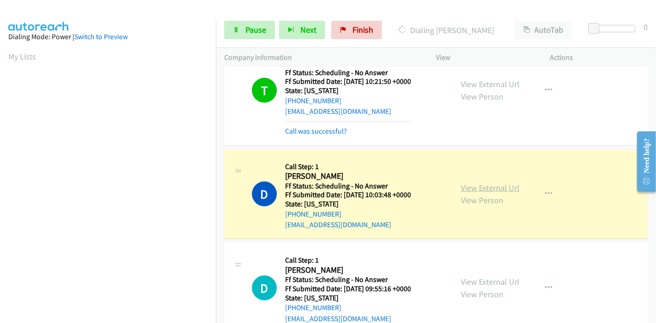
click at [471, 183] on link "View External Url" at bounding box center [490, 188] width 59 height 11
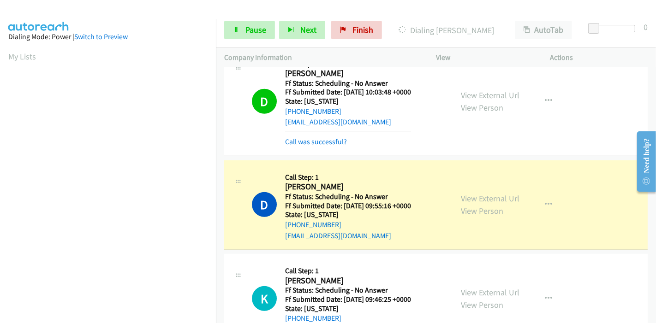
scroll to position [195, 0]
click at [461, 193] on link "View External Url" at bounding box center [490, 198] width 59 height 11
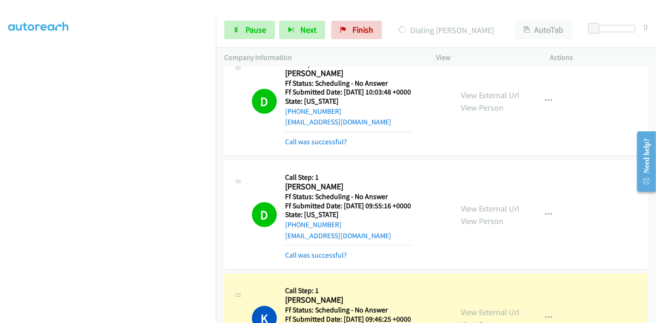
scroll to position [6609, 0]
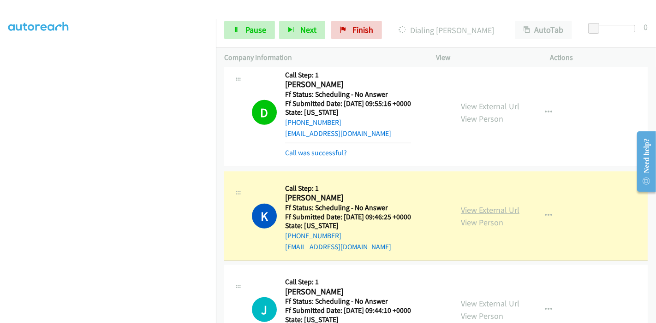
click at [506, 205] on link "View External Url" at bounding box center [490, 210] width 59 height 11
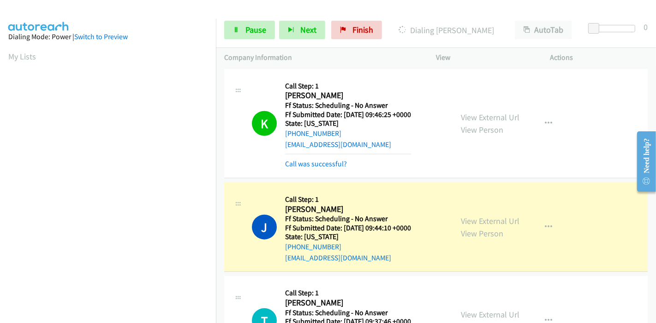
scroll to position [6763, 0]
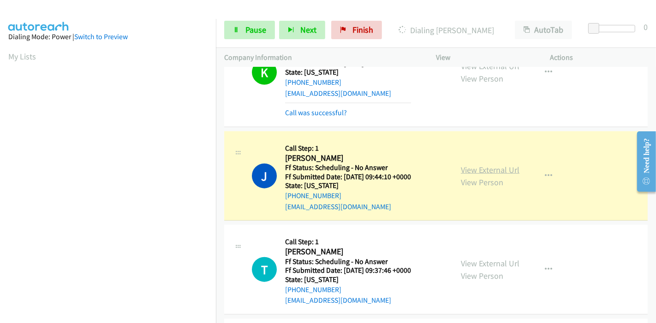
click at [481, 165] on link "View External Url" at bounding box center [490, 170] width 59 height 11
click at [250, 30] on span "Pause" at bounding box center [255, 29] width 21 height 11
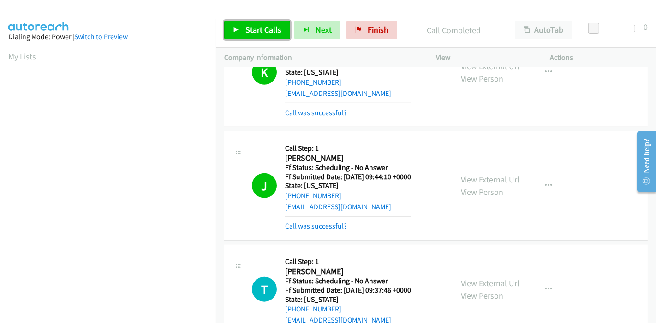
click at [245, 28] on span "Start Calls" at bounding box center [263, 29] width 36 height 11
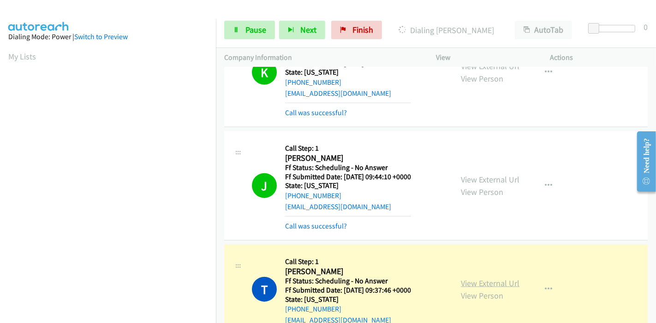
click at [500, 278] on link "View External Url" at bounding box center [490, 283] width 59 height 11
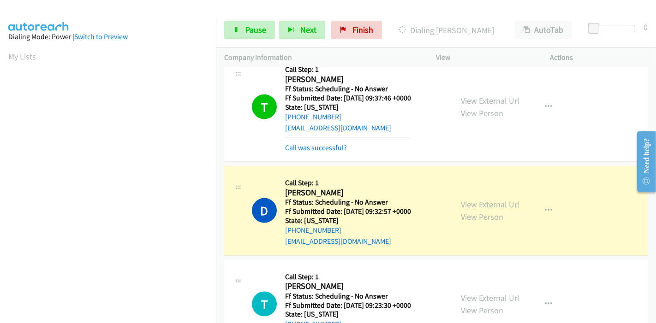
scroll to position [6968, 0]
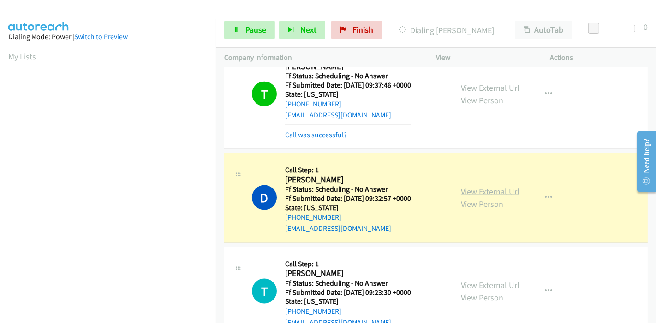
click at [504, 186] on link "View External Url" at bounding box center [490, 191] width 59 height 11
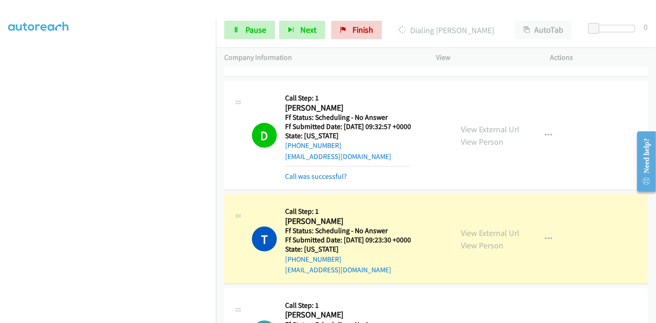
scroll to position [7070, 0]
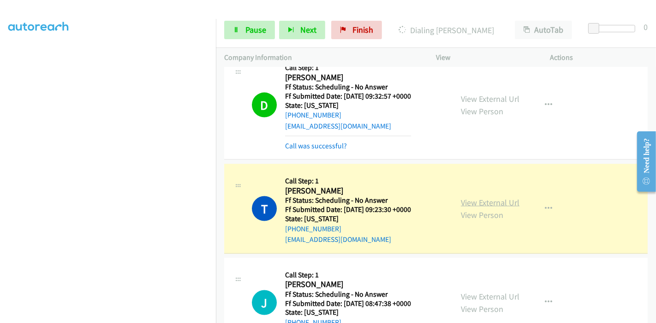
click at [500, 197] on link "View External Url" at bounding box center [490, 202] width 59 height 11
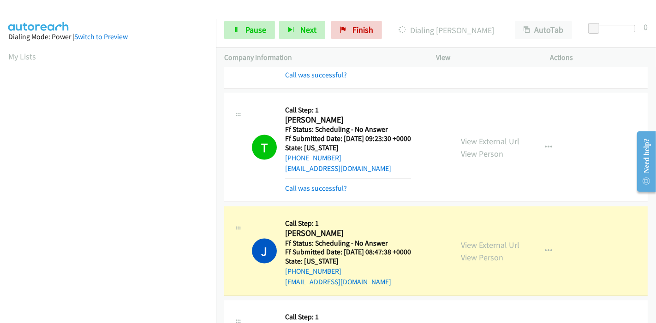
scroll to position [7173, 0]
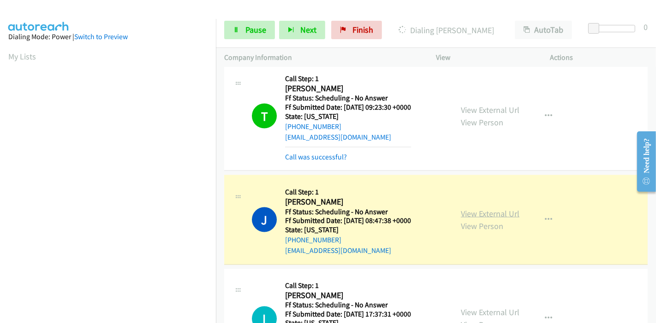
click at [498, 208] on link "View External Url" at bounding box center [490, 213] width 59 height 11
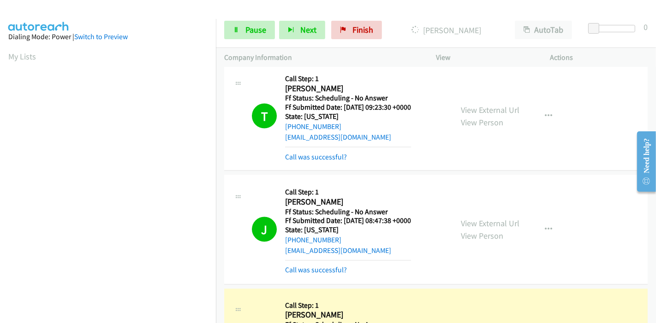
scroll to position [7224, 0]
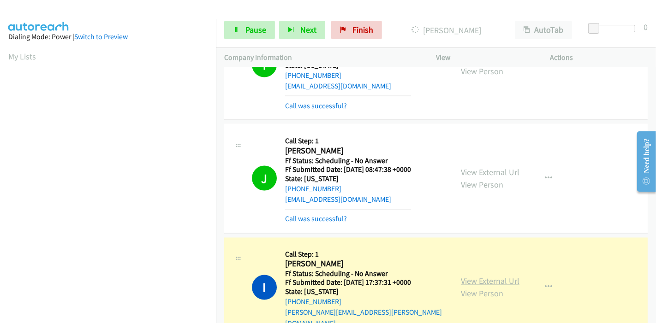
click at [467, 276] on link "View External Url" at bounding box center [490, 281] width 59 height 11
click at [243, 29] on link "Pause" at bounding box center [249, 30] width 51 height 18
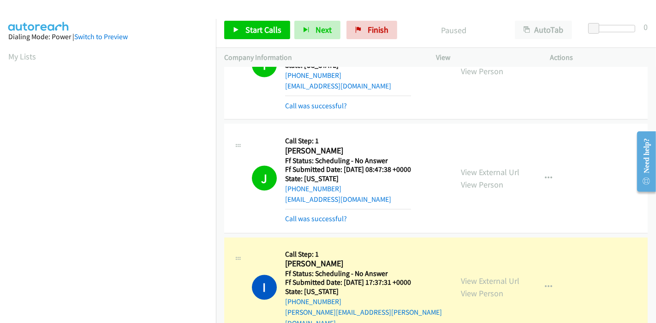
scroll to position [195, 0]
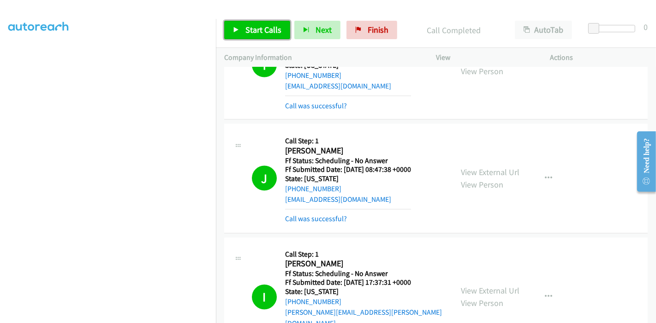
click at [237, 31] on icon at bounding box center [236, 30] width 6 height 6
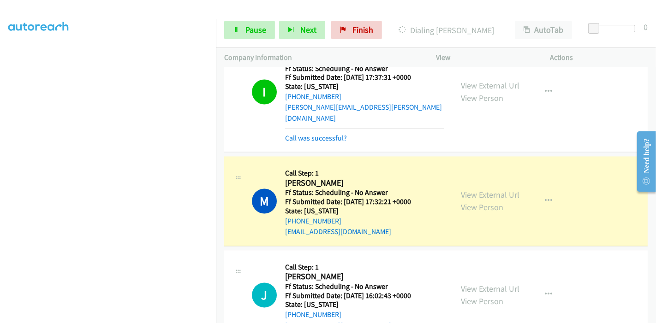
scroll to position [0, 0]
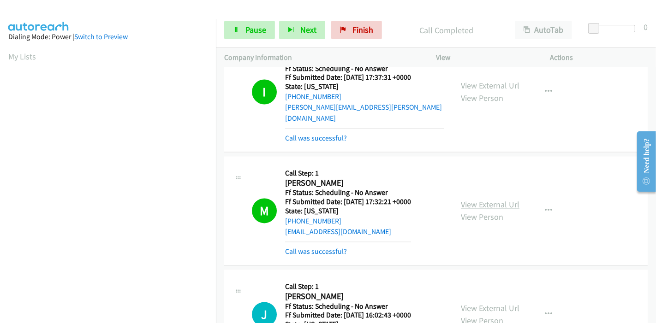
click at [480, 200] on link "View External Url" at bounding box center [490, 205] width 59 height 11
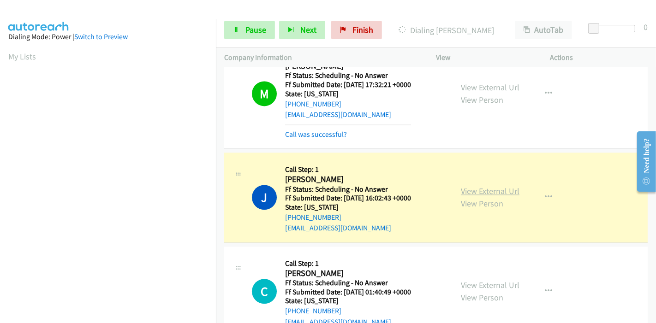
scroll to position [7531, 0]
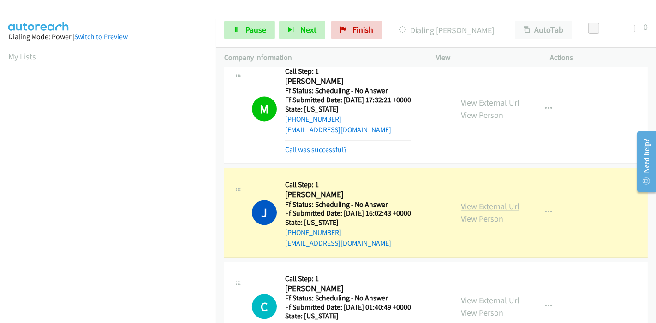
click at [492, 201] on link "View External Url" at bounding box center [490, 206] width 59 height 11
click at [253, 28] on span "Pause" at bounding box center [255, 29] width 21 height 11
click at [261, 33] on span "Pause" at bounding box center [255, 29] width 21 height 11
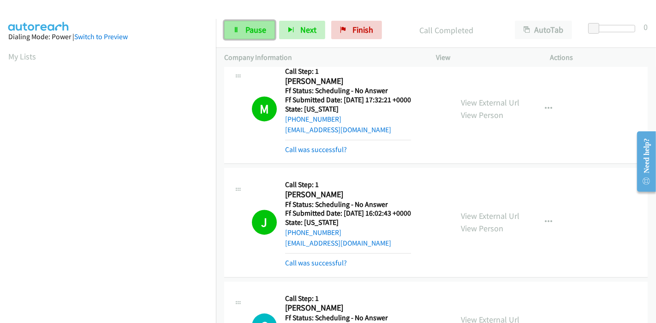
click at [251, 34] on span "Pause" at bounding box center [255, 29] width 21 height 11
click at [251, 32] on span "Pause" at bounding box center [255, 29] width 21 height 11
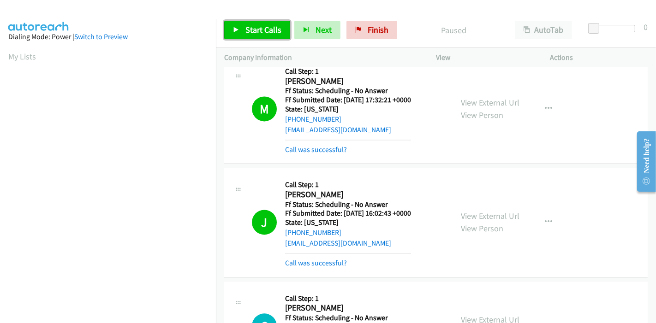
click at [251, 32] on span "Start Calls" at bounding box center [263, 29] width 36 height 11
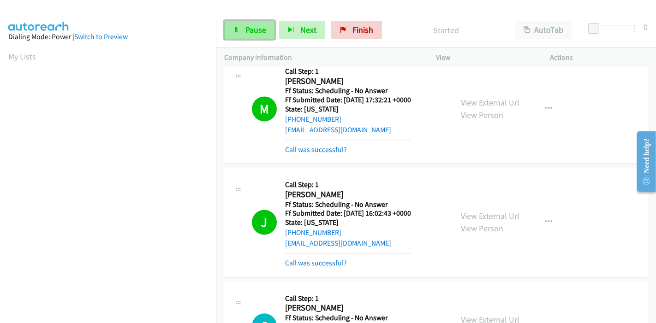
click at [251, 32] on span "Pause" at bounding box center [255, 29] width 21 height 11
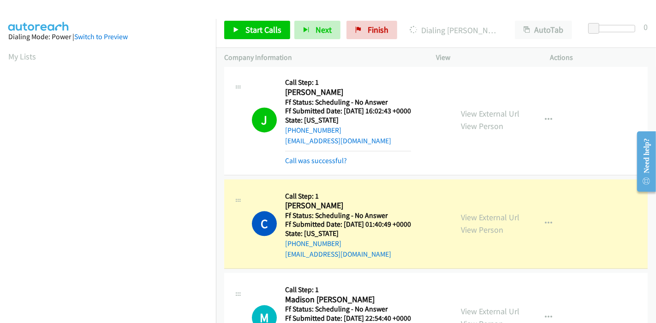
scroll to position [195, 0]
click at [461, 212] on link "View External Url" at bounding box center [490, 217] width 59 height 11
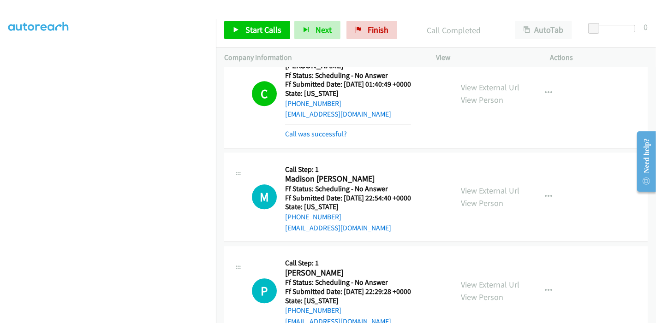
scroll to position [7787, 0]
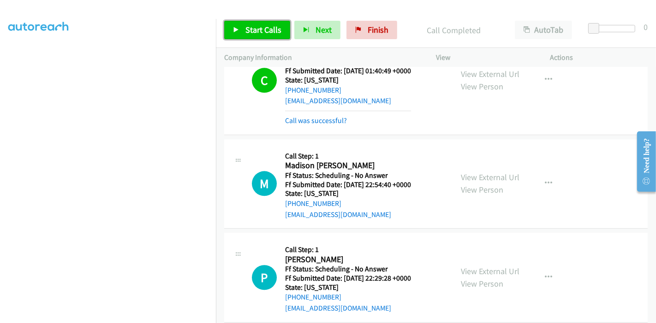
click at [268, 32] on span "Start Calls" at bounding box center [263, 29] width 36 height 11
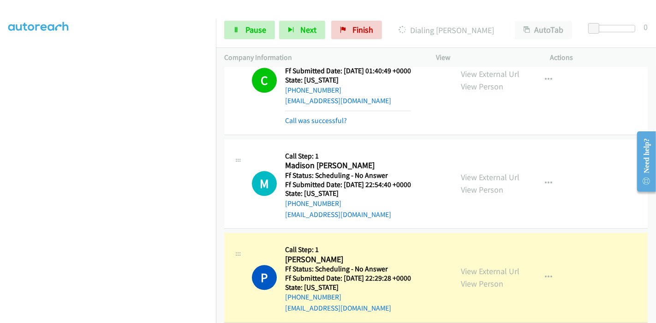
scroll to position [195, 0]
click at [491, 266] on link "View External Url" at bounding box center [490, 271] width 59 height 11
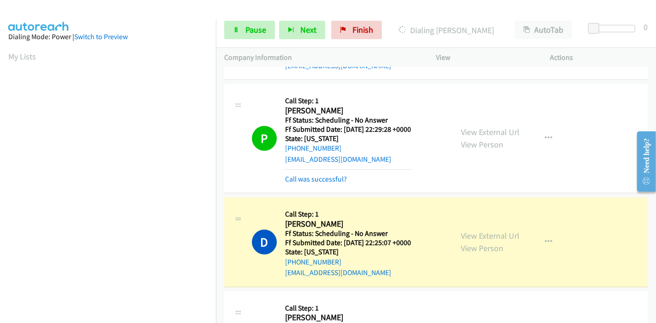
scroll to position [7941, 0]
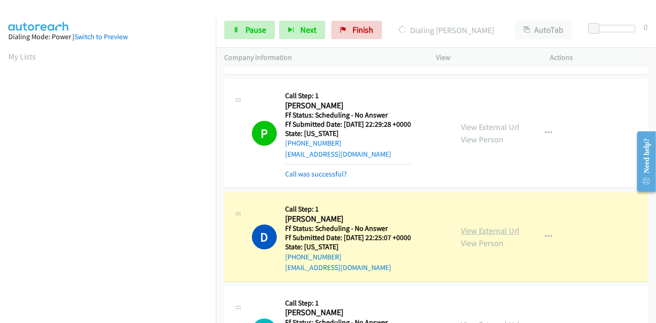
click at [509, 225] on link "View External Url" at bounding box center [490, 230] width 59 height 11
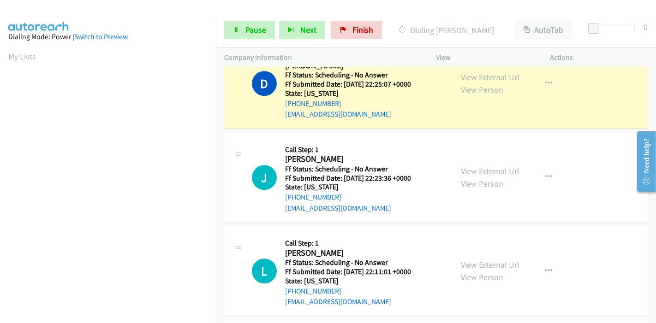
scroll to position [8114, 0]
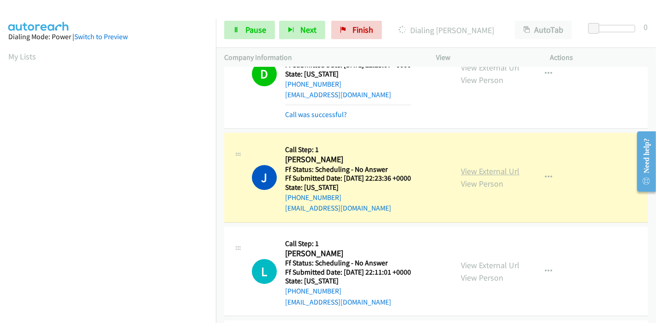
click at [503, 166] on link "View External Url" at bounding box center [490, 171] width 59 height 11
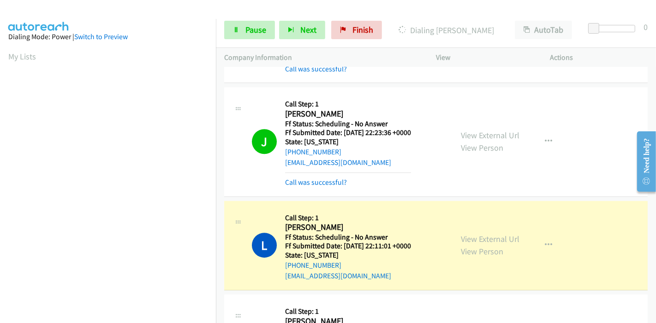
scroll to position [8217, 0]
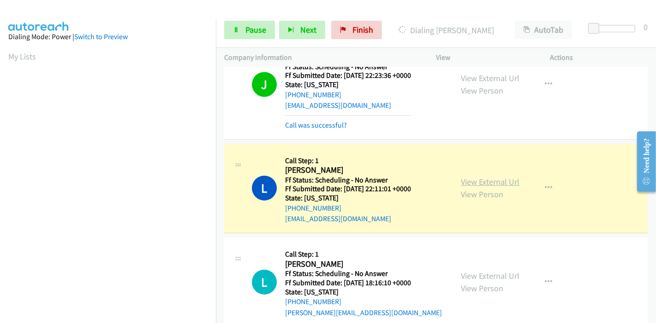
click at [504, 177] on link "View External Url" at bounding box center [490, 182] width 59 height 11
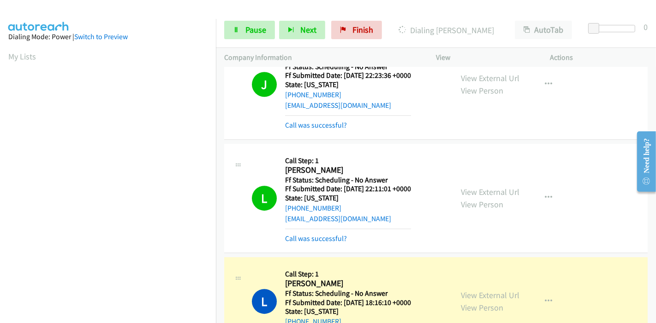
scroll to position [195, 0]
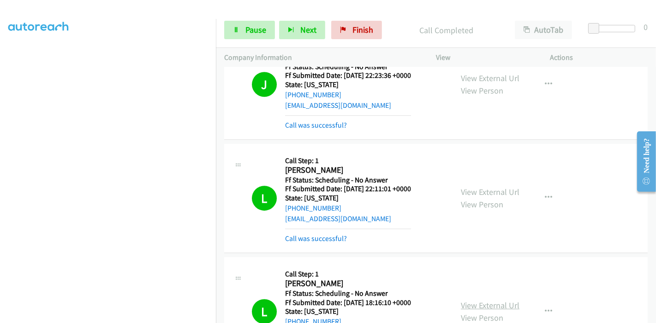
click at [468, 300] on link "View External Url" at bounding box center [490, 305] width 59 height 11
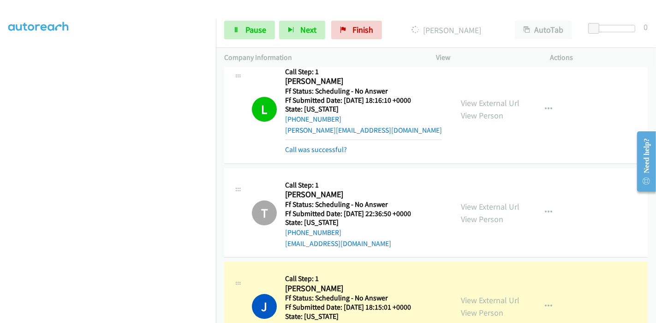
scroll to position [8422, 0]
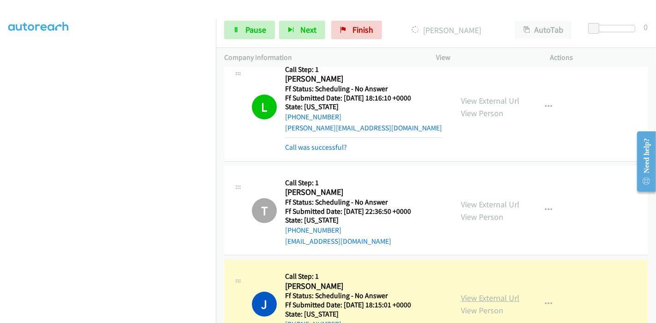
click at [505, 293] on link "View External Url" at bounding box center [490, 298] width 59 height 11
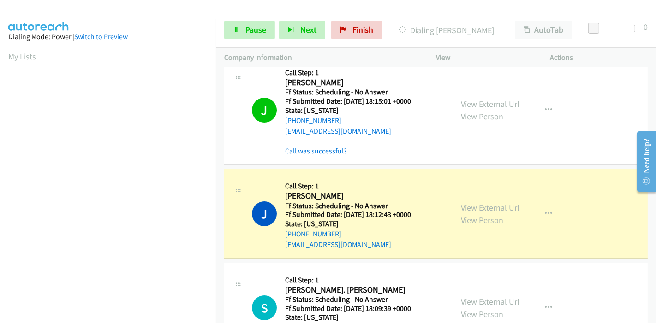
scroll to position [8627, 0]
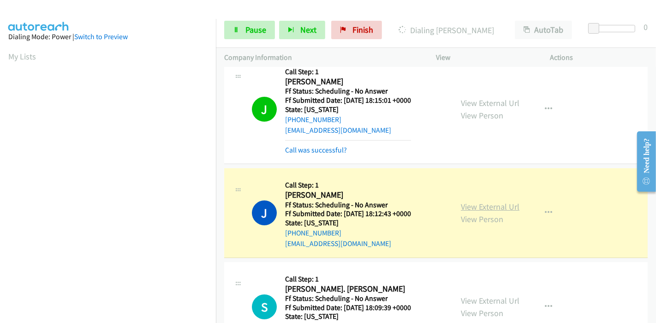
click at [486, 202] on link "View External Url" at bounding box center [490, 207] width 59 height 11
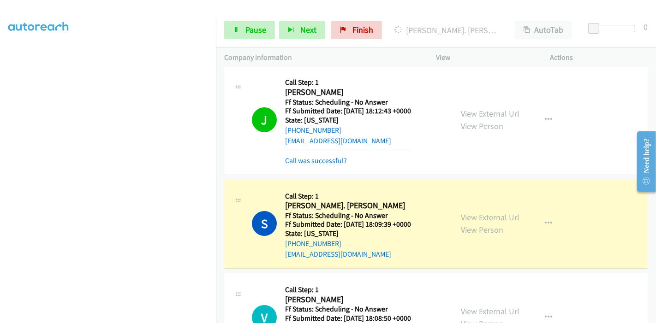
scroll to position [8781, 0]
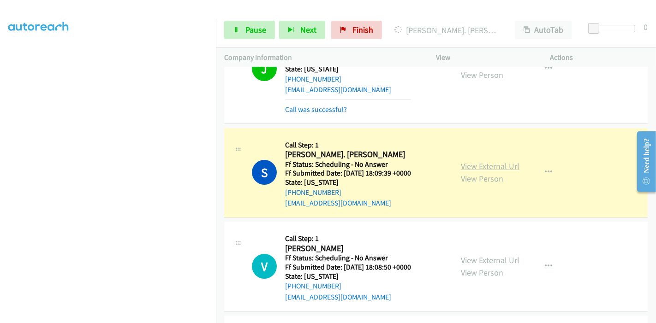
click at [503, 161] on link "View External Url" at bounding box center [490, 166] width 59 height 11
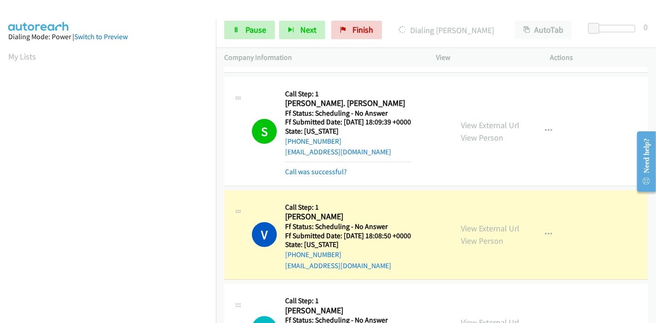
scroll to position [8883, 0]
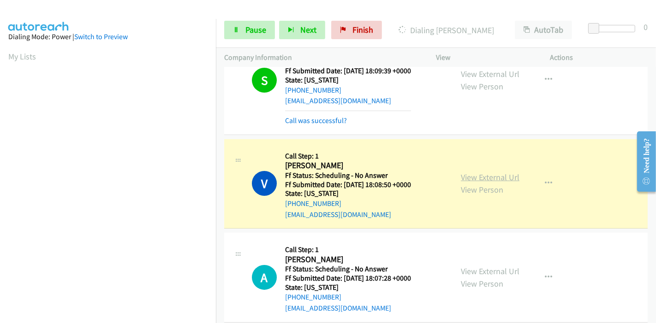
click at [502, 172] on link "View External Url" at bounding box center [490, 177] width 59 height 11
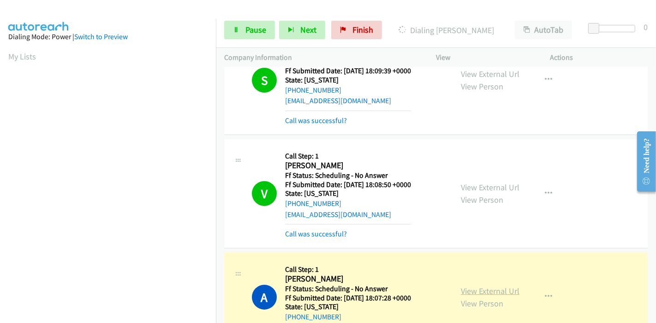
click at [489, 286] on link "View External Url" at bounding box center [490, 291] width 59 height 11
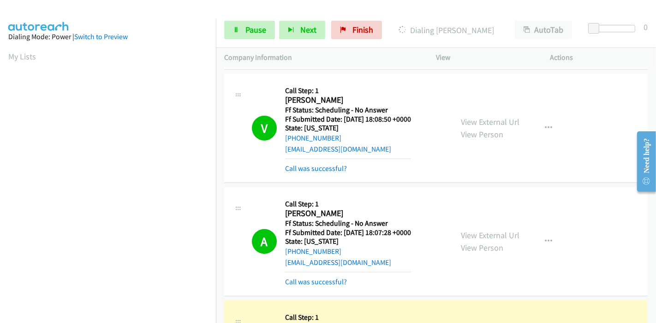
scroll to position [9036, 0]
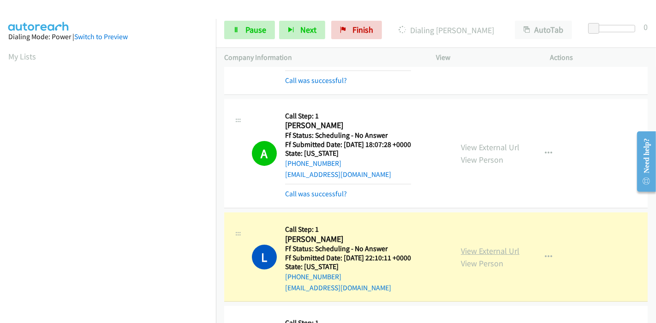
click at [491, 246] on link "View External Url" at bounding box center [490, 251] width 59 height 11
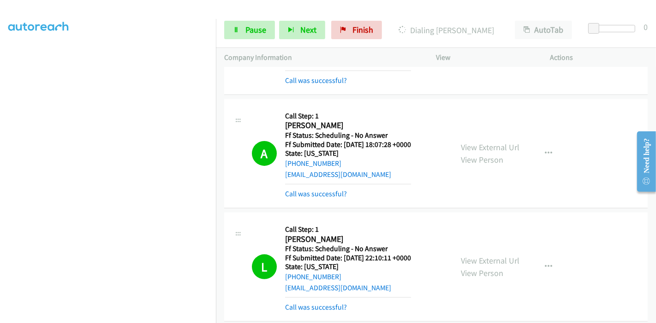
scroll to position [9139, 0]
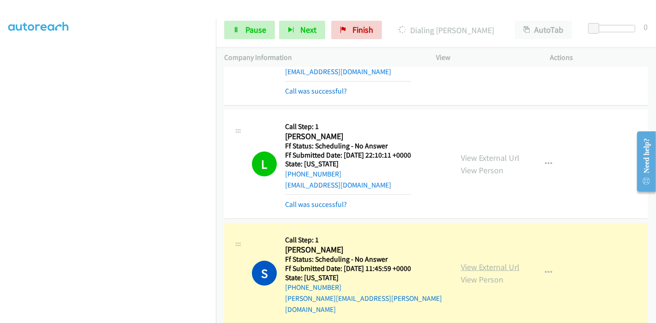
click at [467, 262] on link "View External Url" at bounding box center [490, 267] width 59 height 11
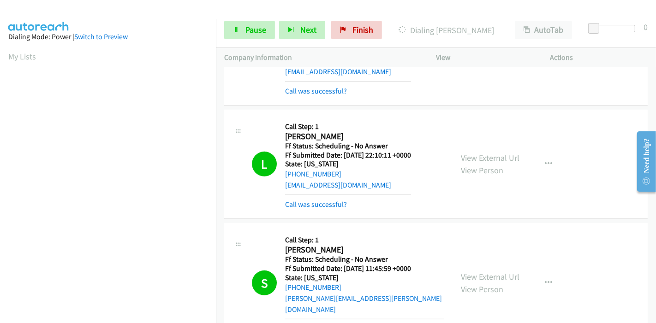
scroll to position [9242, 0]
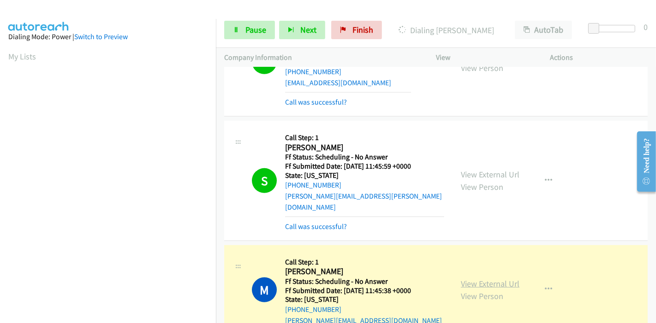
click at [464, 279] on link "View External Url" at bounding box center [490, 284] width 59 height 11
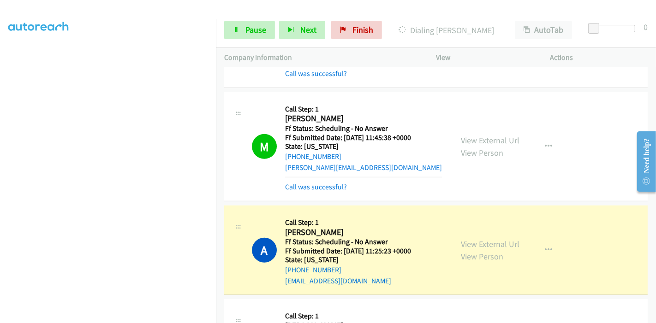
scroll to position [9395, 0]
click at [474, 238] on link "View External Url" at bounding box center [490, 243] width 59 height 11
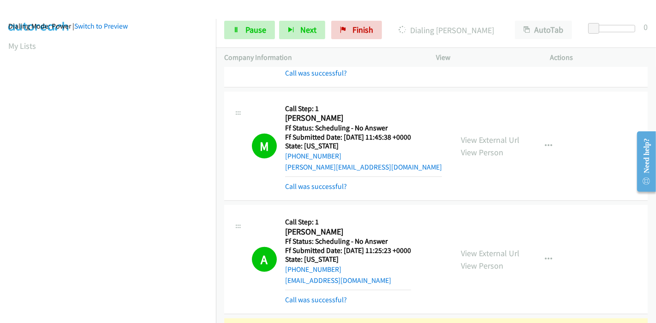
scroll to position [195, 0]
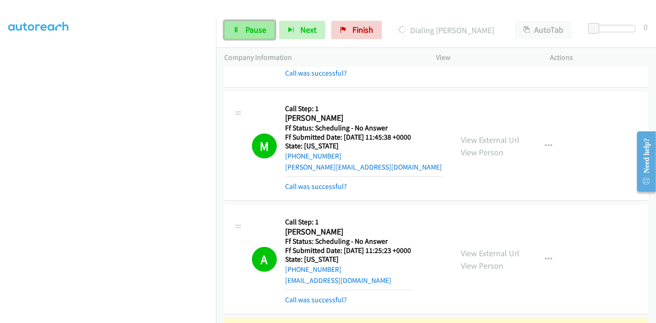
click at [252, 25] on span "Pause" at bounding box center [255, 29] width 21 height 11
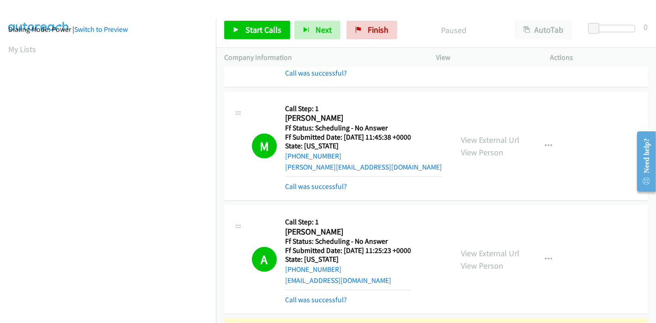
scroll to position [0, 0]
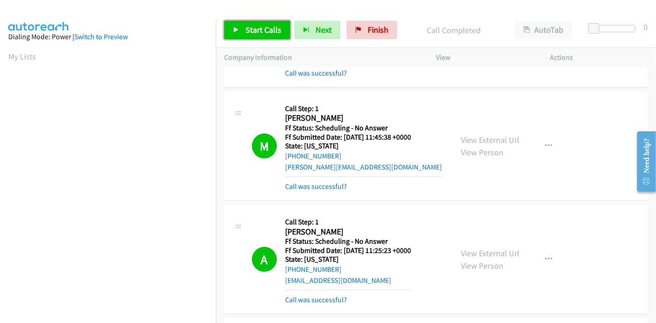
click at [250, 25] on span "Start Calls" at bounding box center [263, 29] width 36 height 11
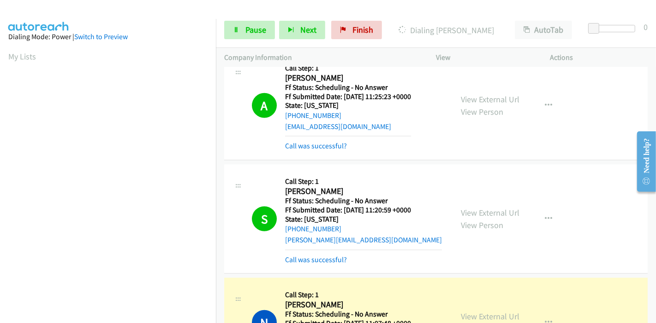
scroll to position [9600, 0]
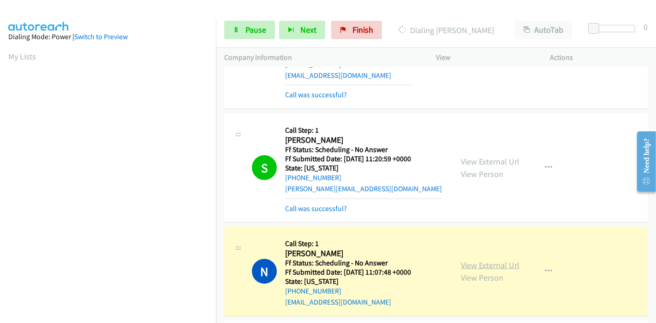
click at [488, 260] on link "View External Url" at bounding box center [490, 265] width 59 height 11
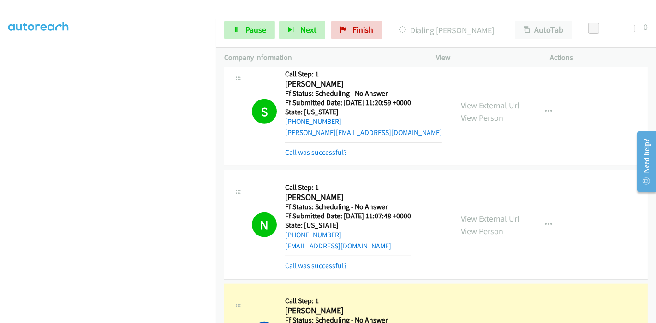
scroll to position [9703, 0]
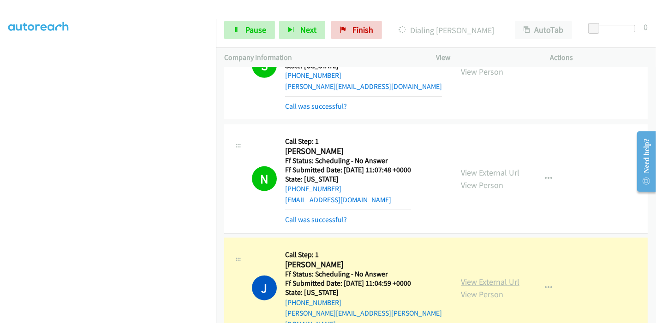
click at [507, 277] on link "View External Url" at bounding box center [490, 282] width 59 height 11
click at [244, 30] on link "Pause" at bounding box center [249, 30] width 51 height 18
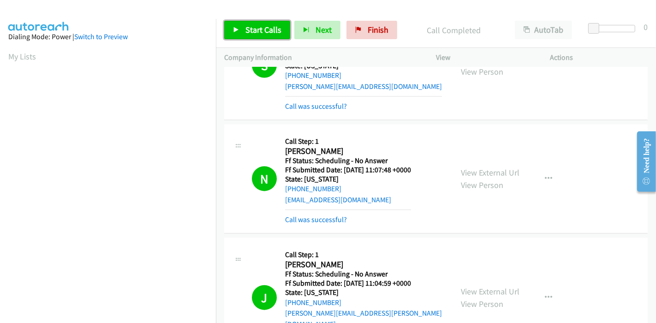
click at [254, 24] on link "Start Calls" at bounding box center [257, 30] width 66 height 18
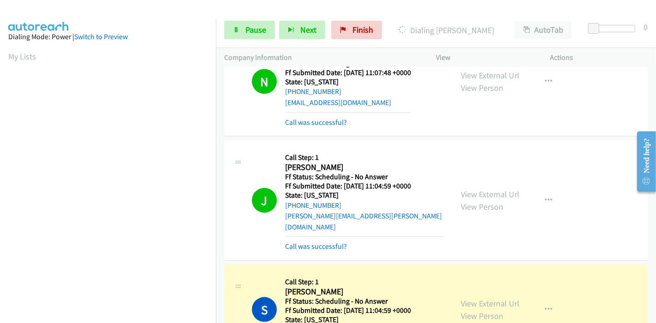
scroll to position [9856, 0]
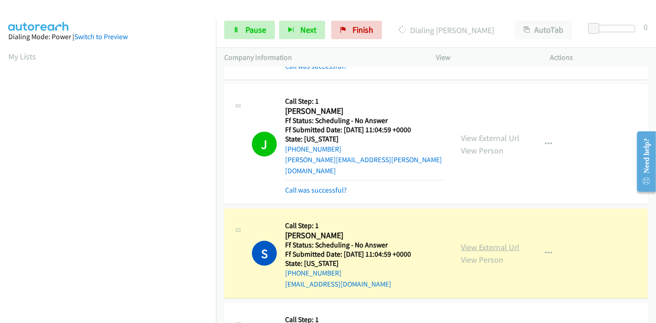
click at [489, 242] on link "View External Url" at bounding box center [490, 247] width 59 height 11
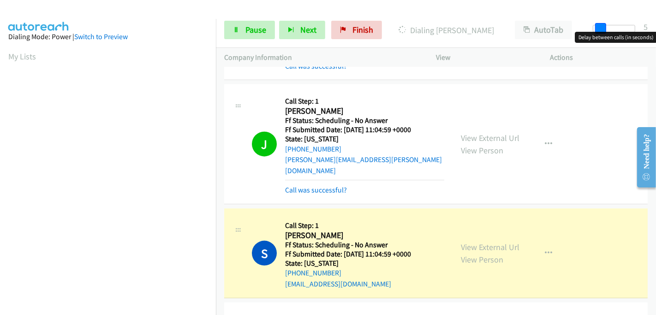
drag, startPoint x: 592, startPoint y: 24, endPoint x: 655, endPoint y: 24, distance: 63.2
click at [655, 24] on div "Start Calls Pause Next Finish Dialing Steven Madrigal AutoTab AutoTab 5" at bounding box center [436, 30] width 440 height 36
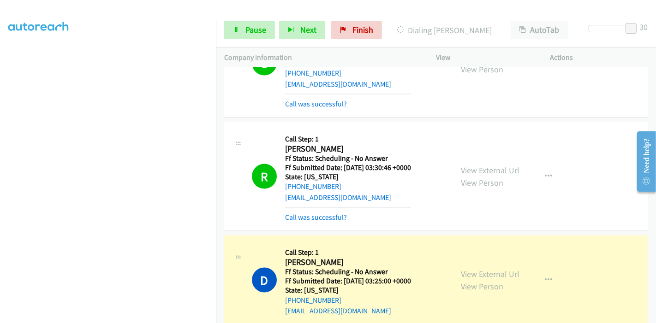
scroll to position [10062, 0]
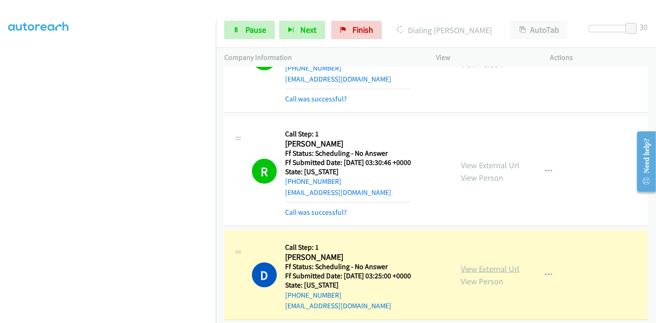
click at [473, 264] on link "View External Url" at bounding box center [490, 269] width 59 height 11
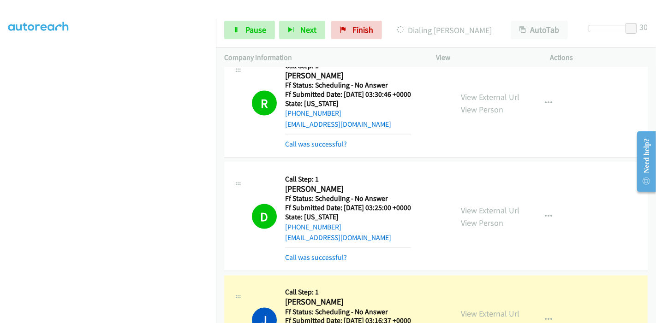
scroll to position [10164, 0]
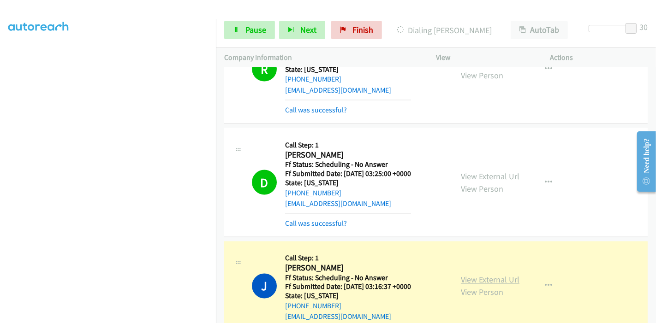
click at [505, 275] on link "View External Url" at bounding box center [490, 280] width 59 height 11
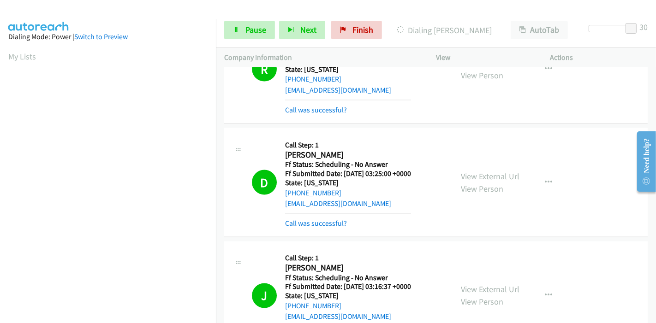
scroll to position [195, 0]
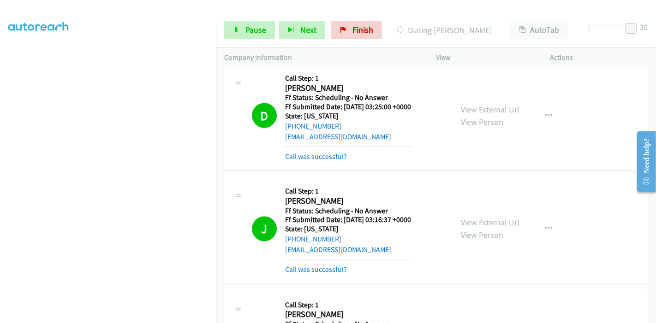
scroll to position [10317, 0]
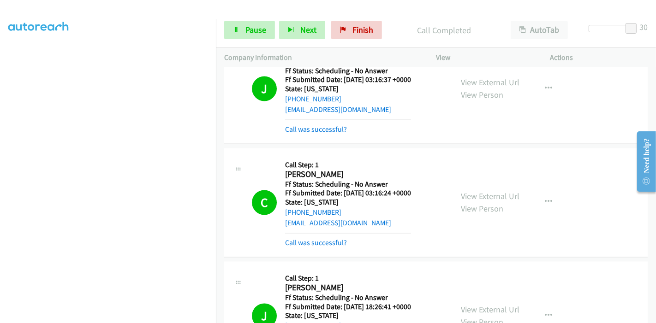
scroll to position [10471, 0]
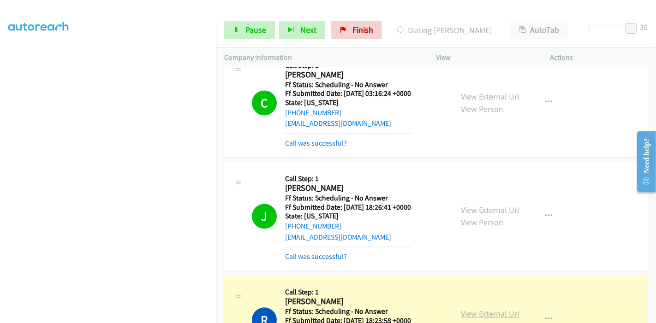
click at [474, 308] on link "View External Url" at bounding box center [490, 313] width 59 height 11
click at [246, 30] on span "Pause" at bounding box center [255, 29] width 21 height 11
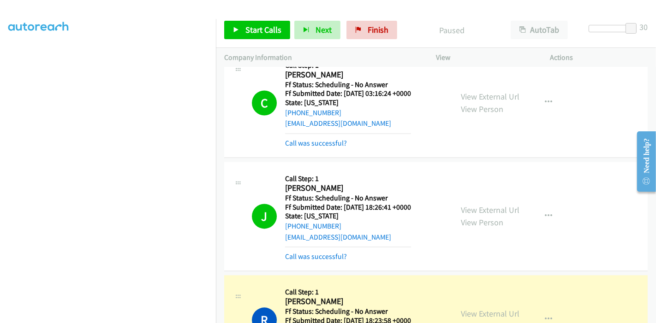
scroll to position [0, 0]
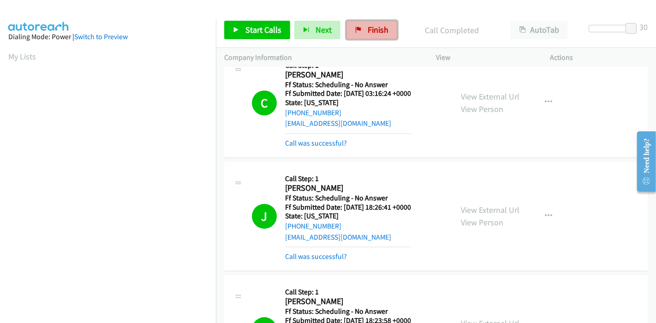
drag, startPoint x: 363, startPoint y: 24, endPoint x: 362, endPoint y: 30, distance: 5.2
click at [363, 25] on link "Finish" at bounding box center [371, 30] width 51 height 18
